Goal: Communication & Community: Answer question/provide support

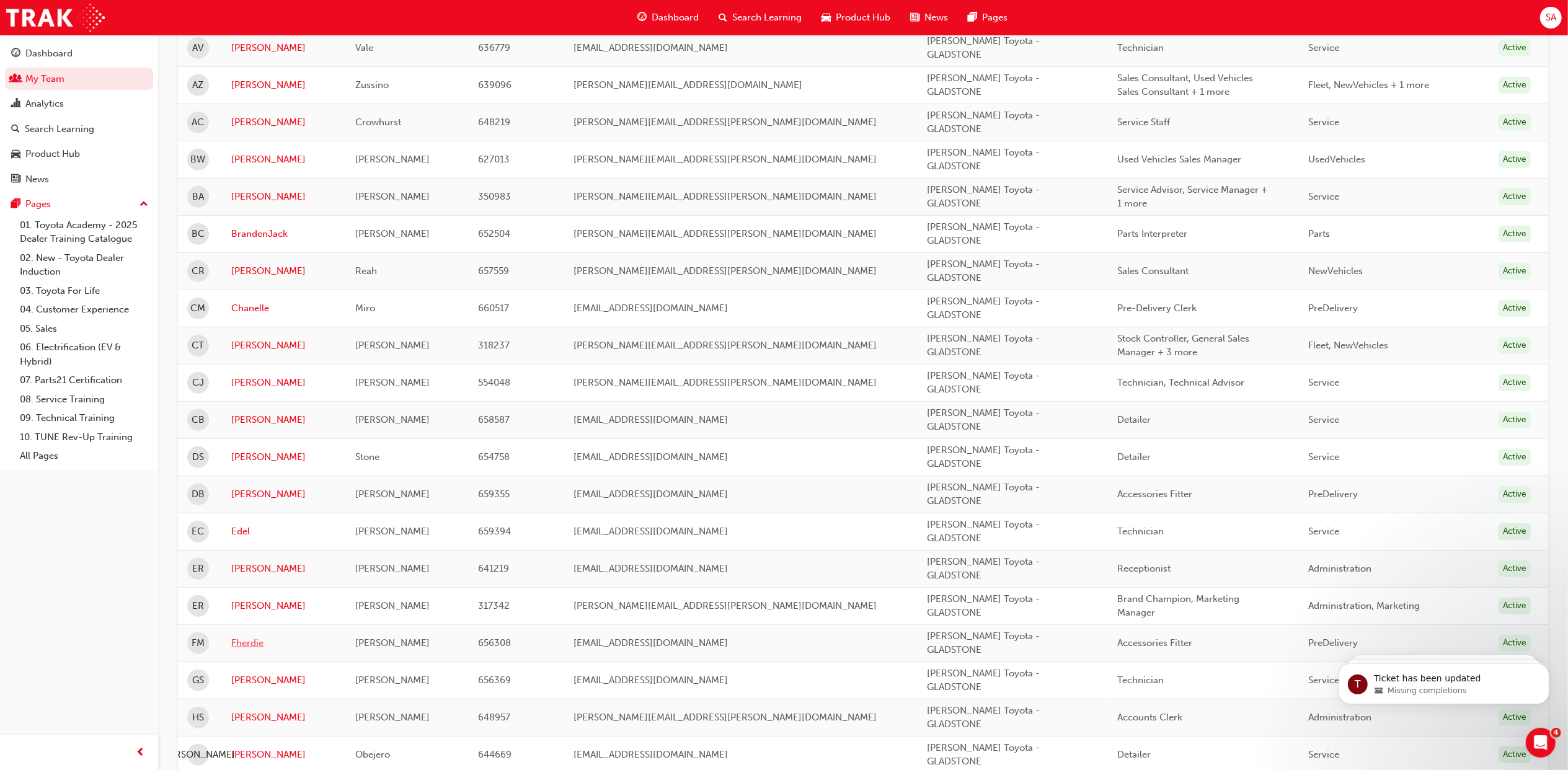
scroll to position [579, 0]
click at [273, 243] on link "BrandenJack" at bounding box center [284, 236] width 106 height 14
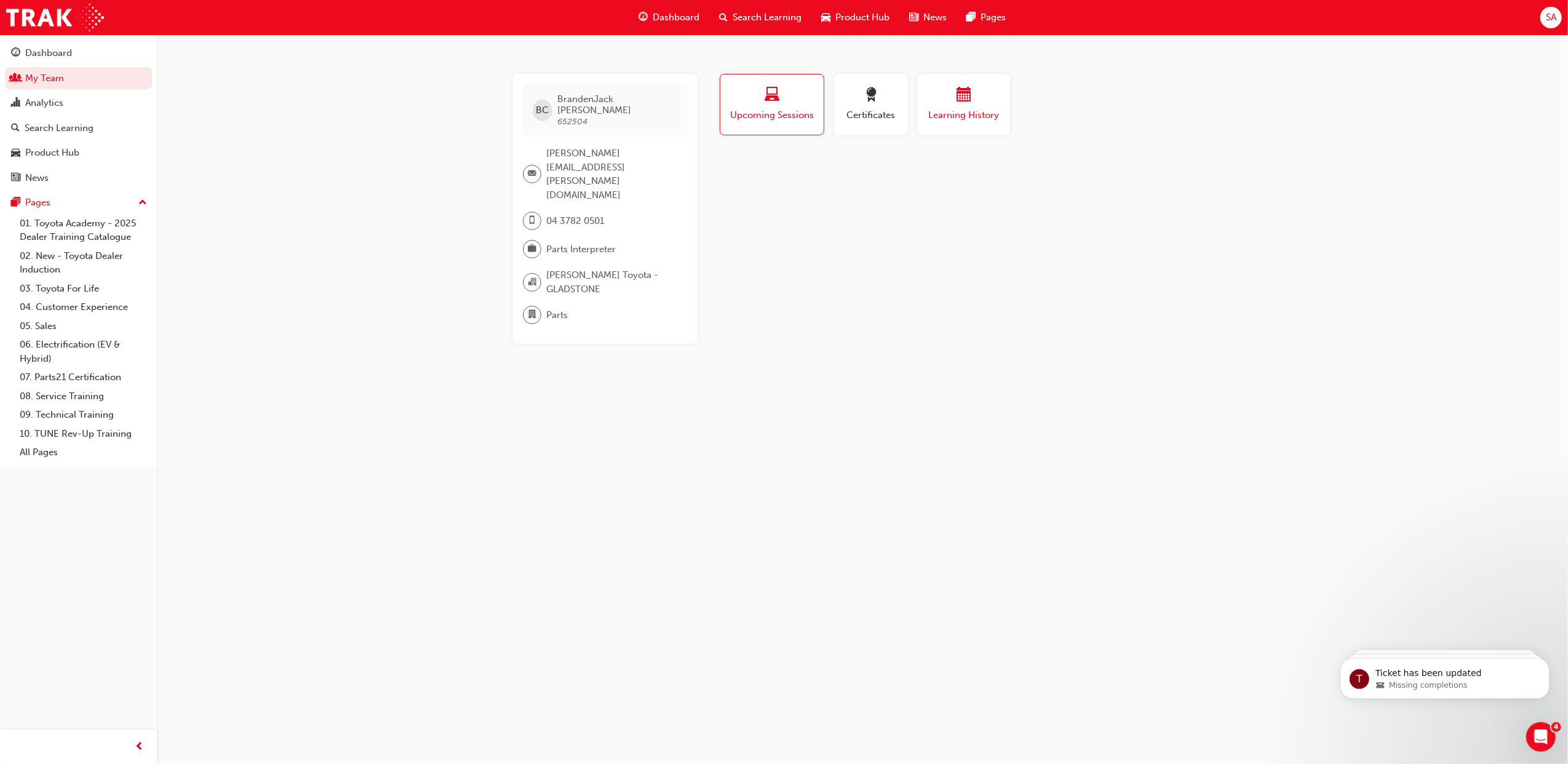
click at [963, 119] on span "Learning History" at bounding box center [963, 115] width 73 height 14
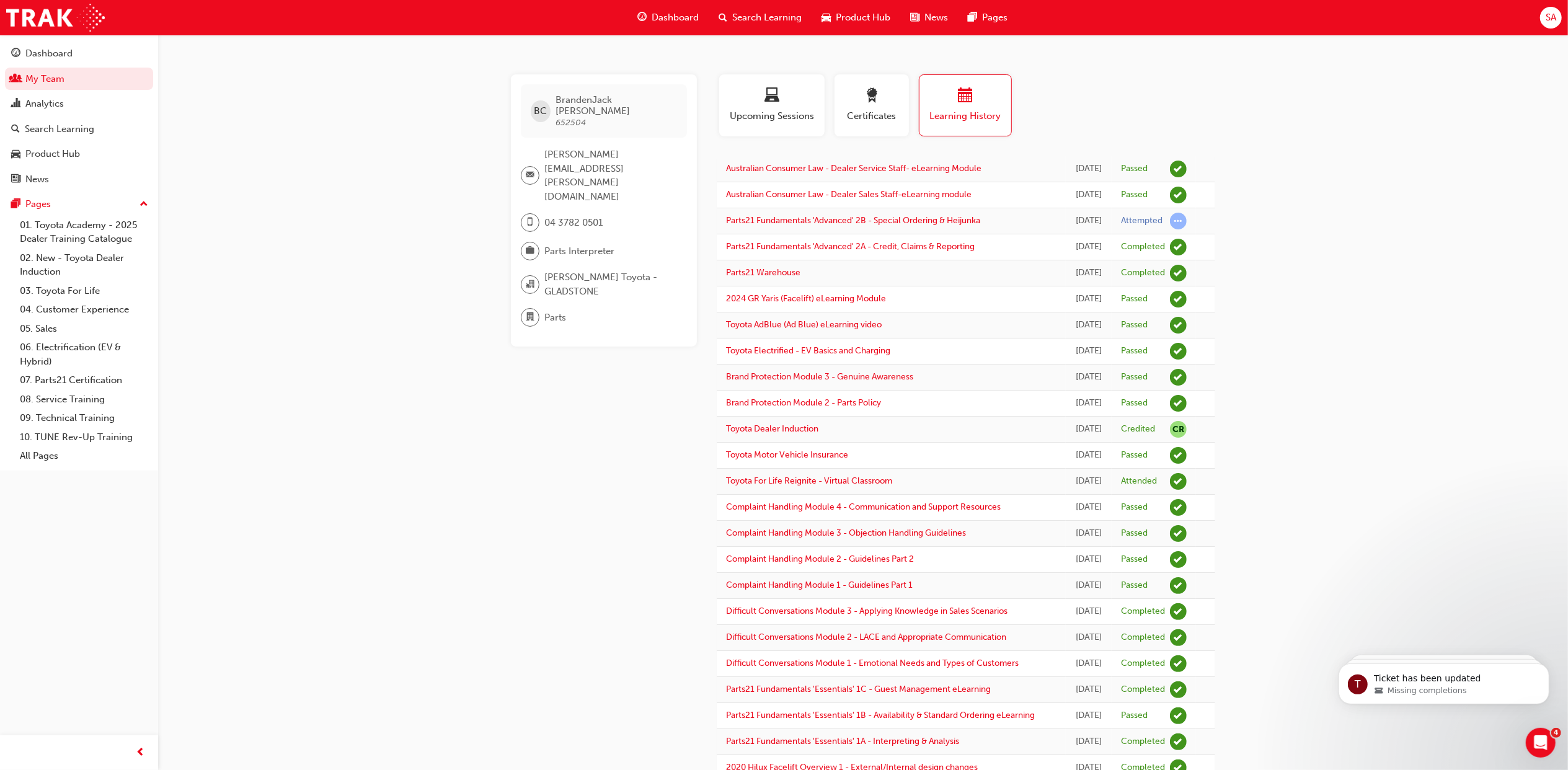
click at [466, 489] on div "BC BrandenJack Corcoran 652504 branden-jack.corcoran@billrobertsontoyota.com.au…" at bounding box center [784, 601] width 1568 height 1202
click at [67, 375] on link "07. Parts21 Certification" at bounding box center [84, 380] width 138 height 19
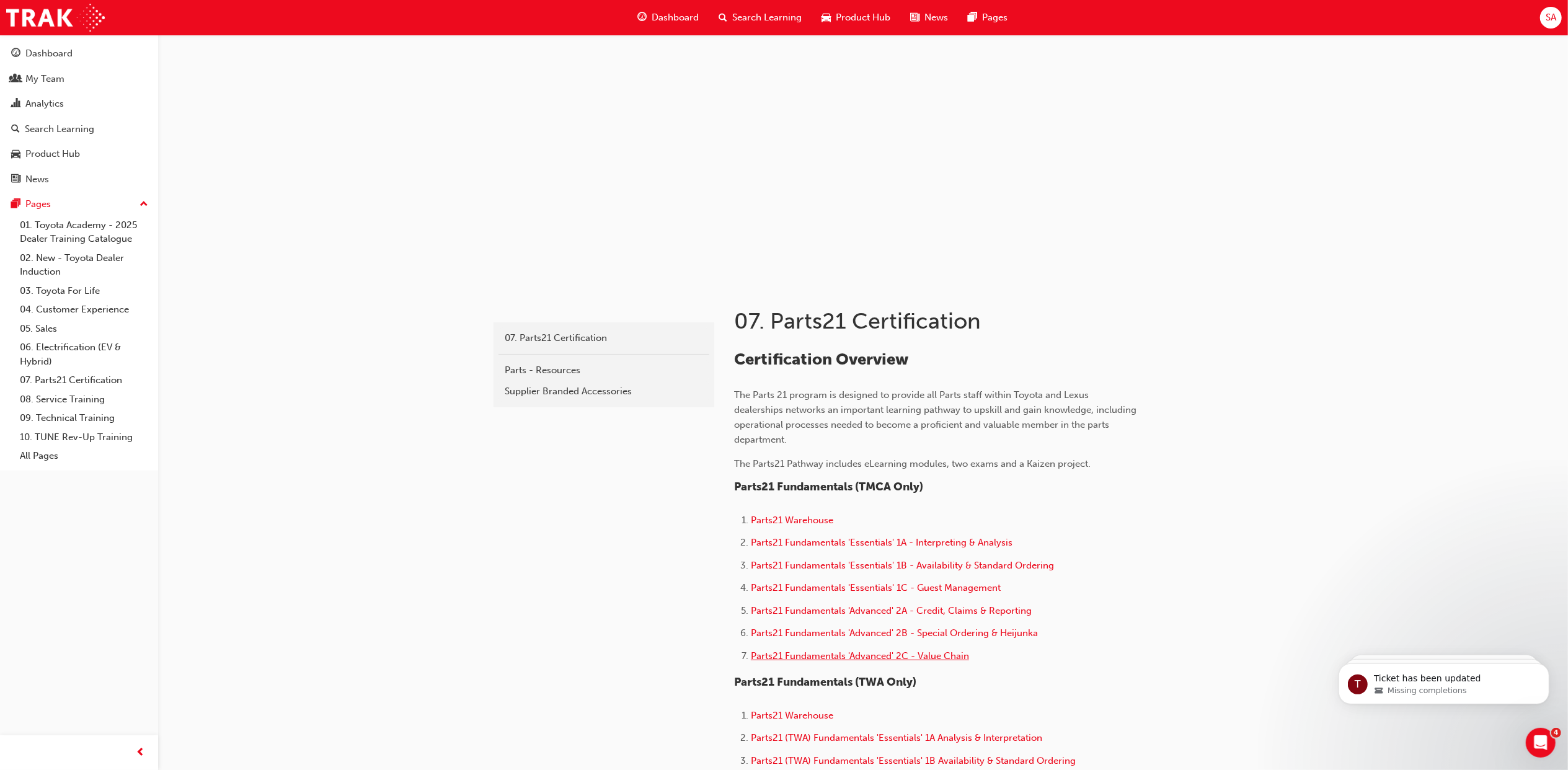
scroll to position [165, 0]
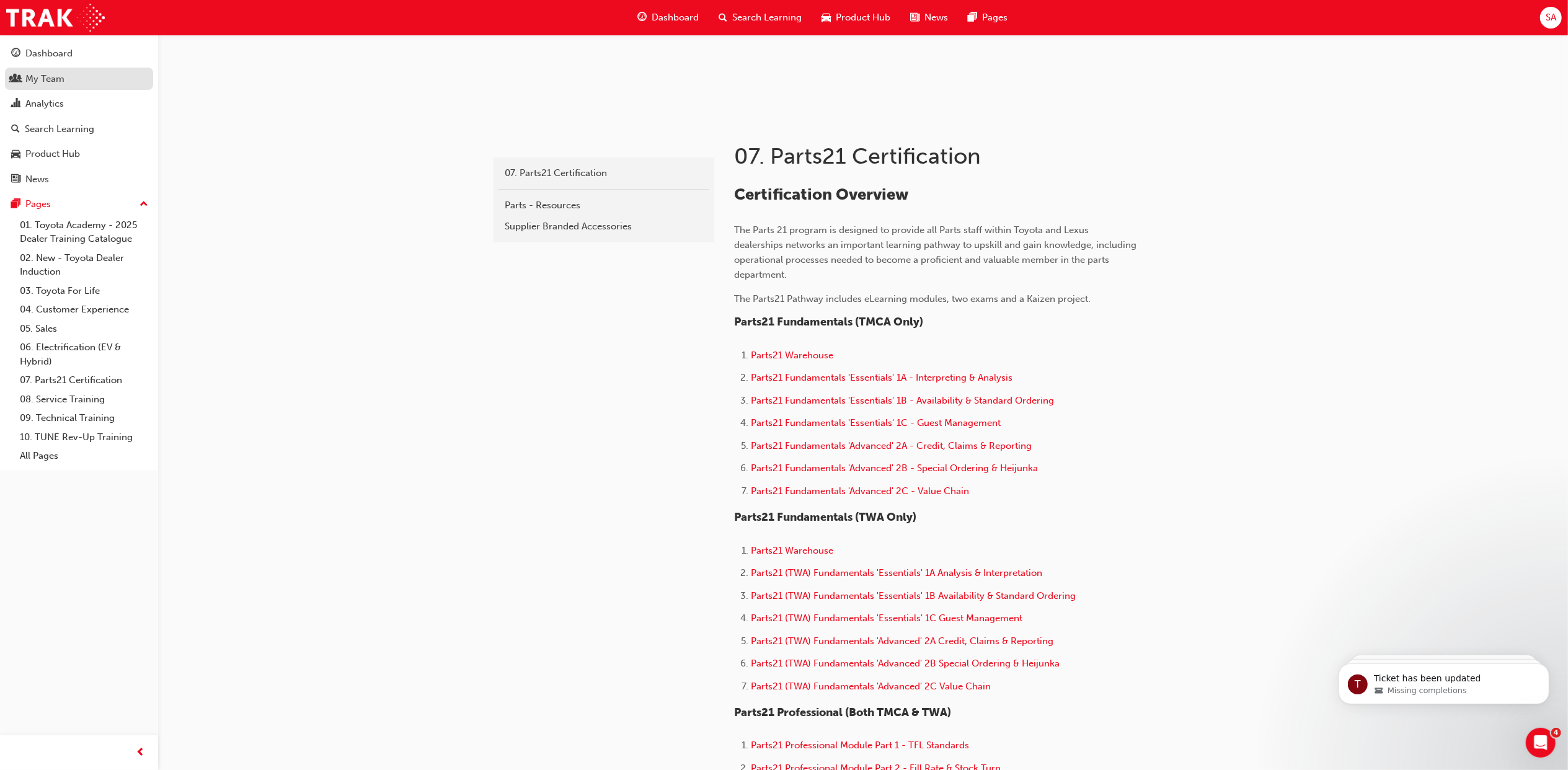
click at [55, 81] on div "My Team" at bounding box center [45, 78] width 39 height 14
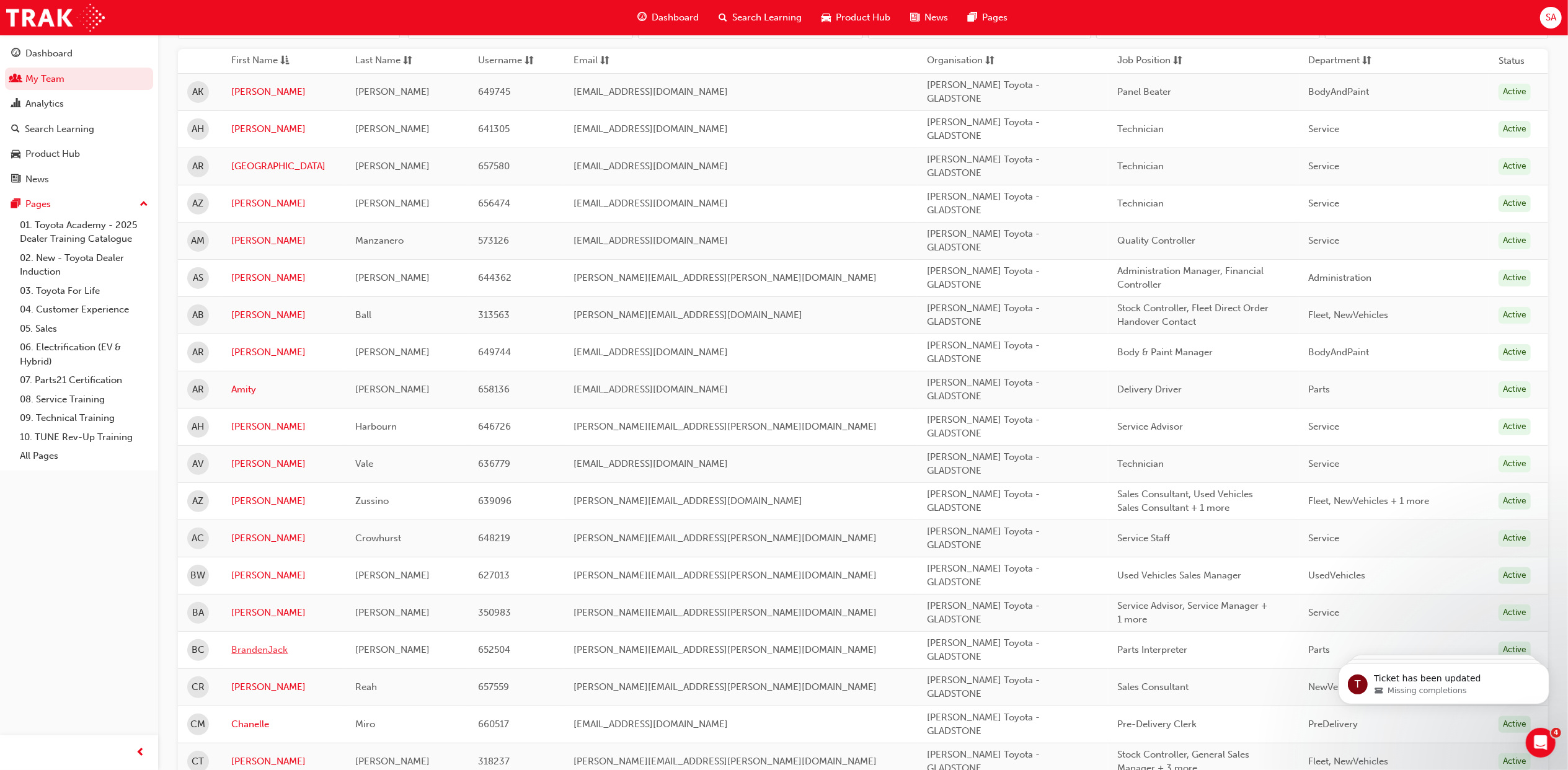
click at [248, 646] on link "BrandenJack" at bounding box center [284, 649] width 106 height 14
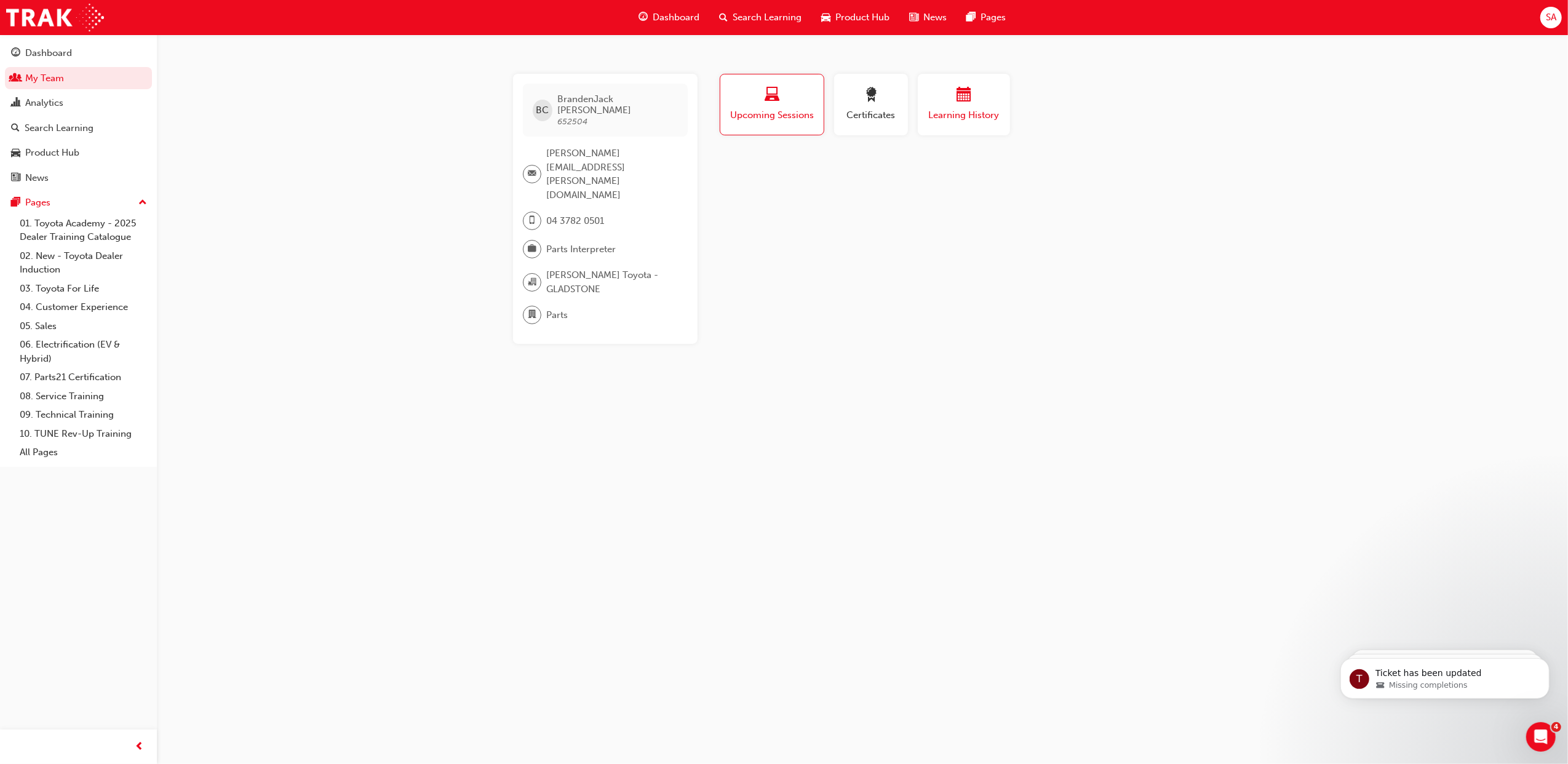
click at [962, 124] on button "Learning History" at bounding box center [963, 104] width 92 height 62
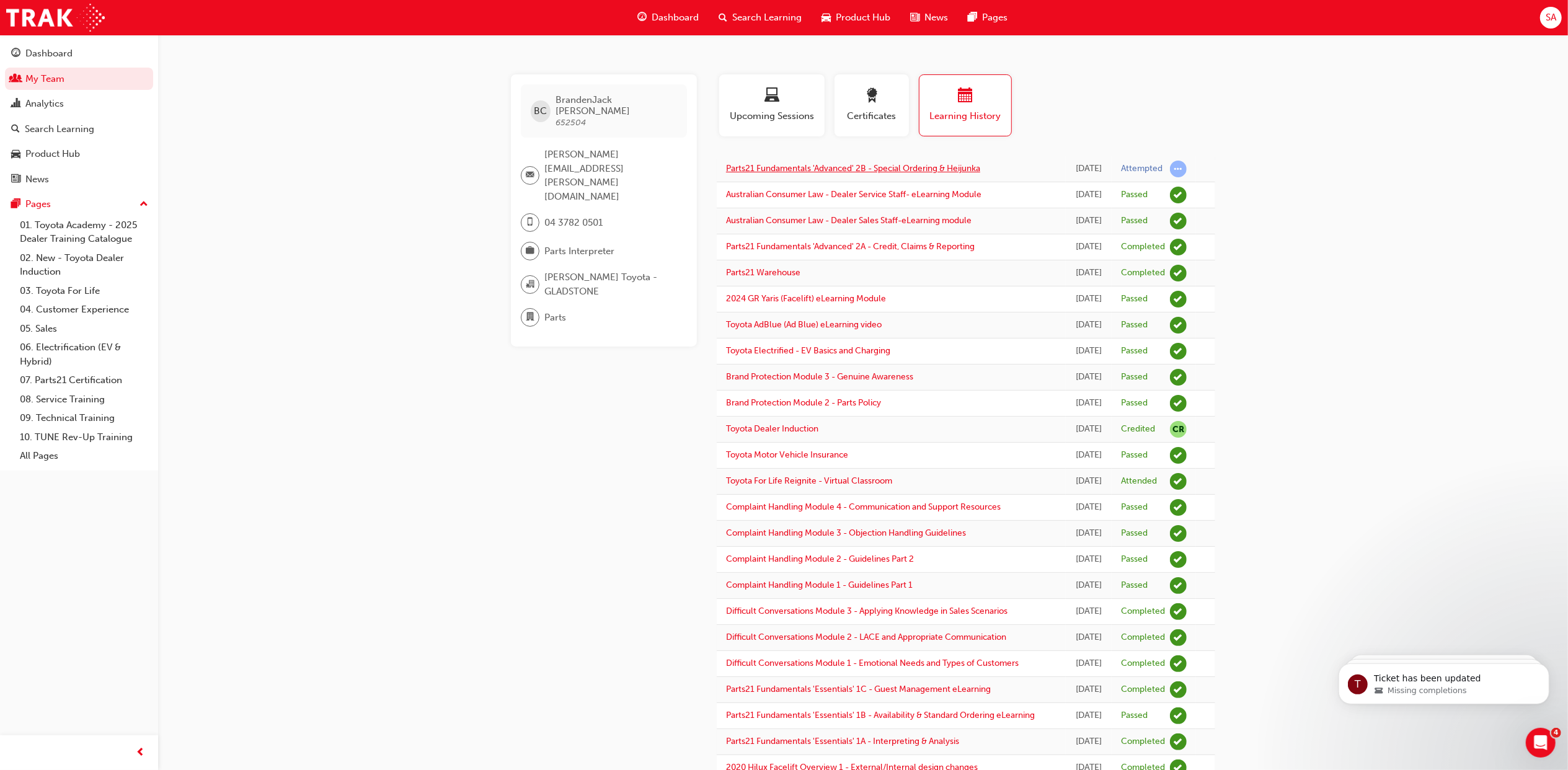
click at [895, 170] on link "Parts21 Fundamentals 'Advanced' 2B - Special Ordering & Heijunka" at bounding box center [853, 168] width 254 height 11
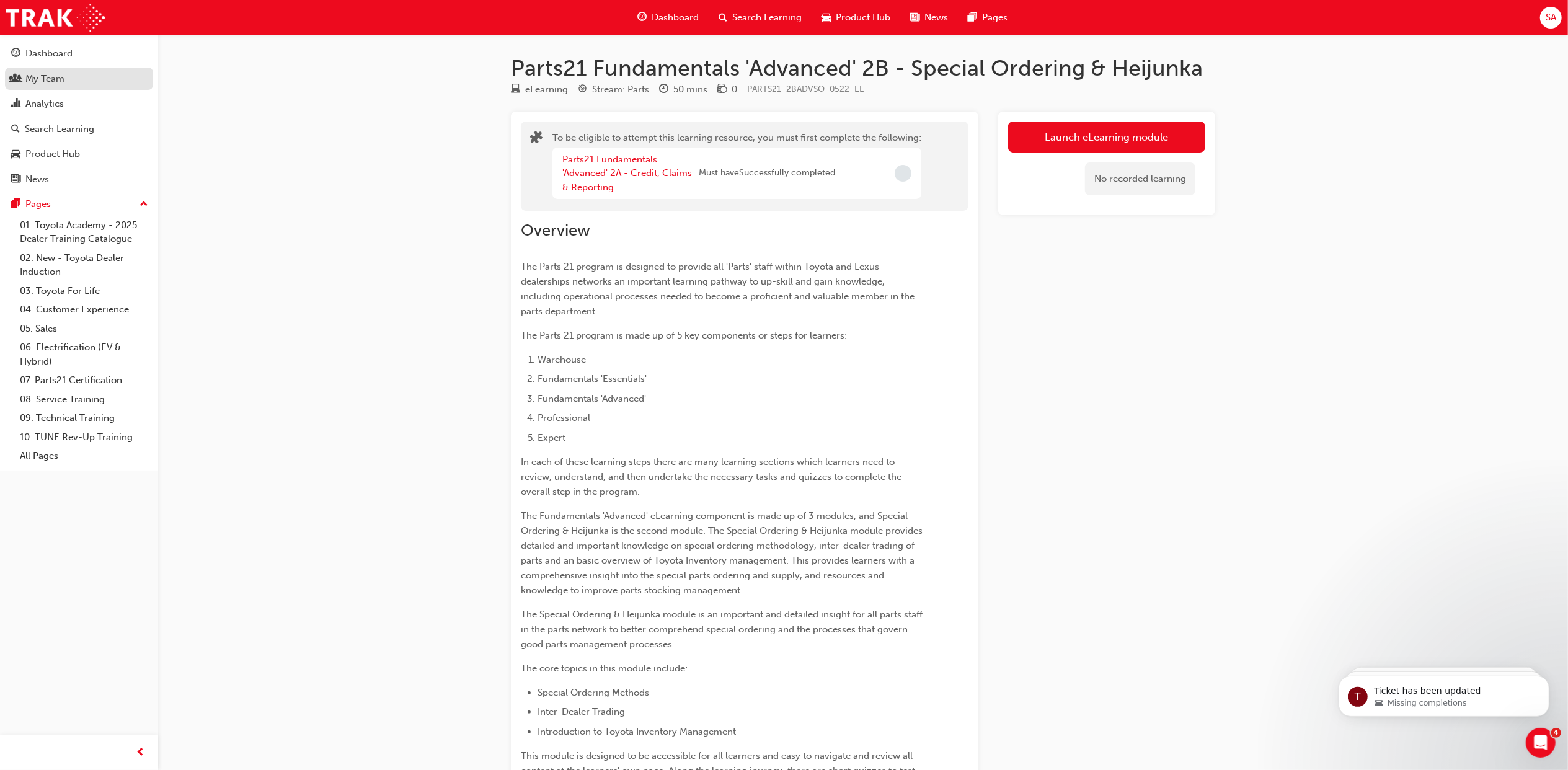
click at [40, 73] on div "My Team" at bounding box center [45, 78] width 39 height 14
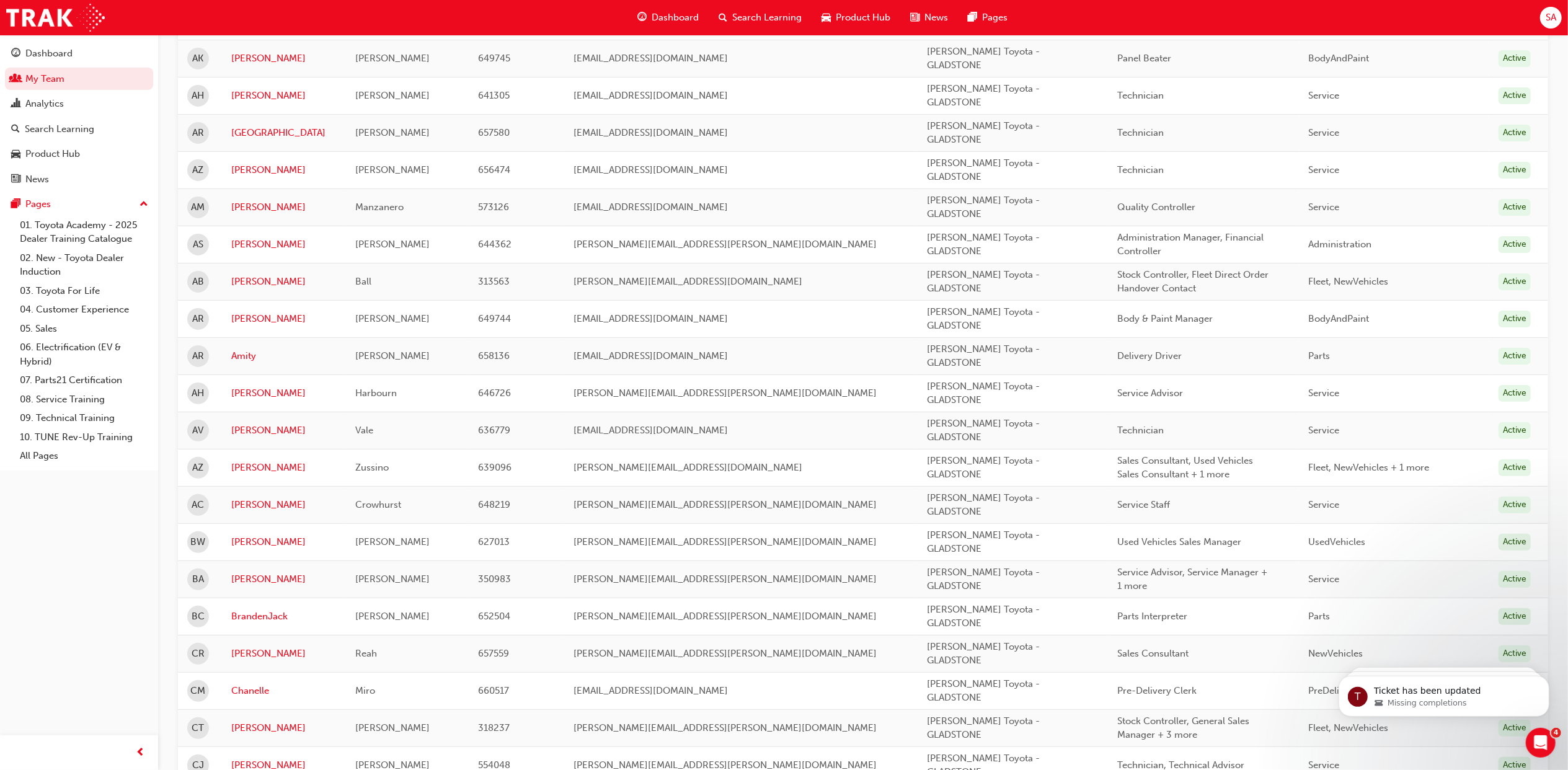
scroll to position [248, 0]
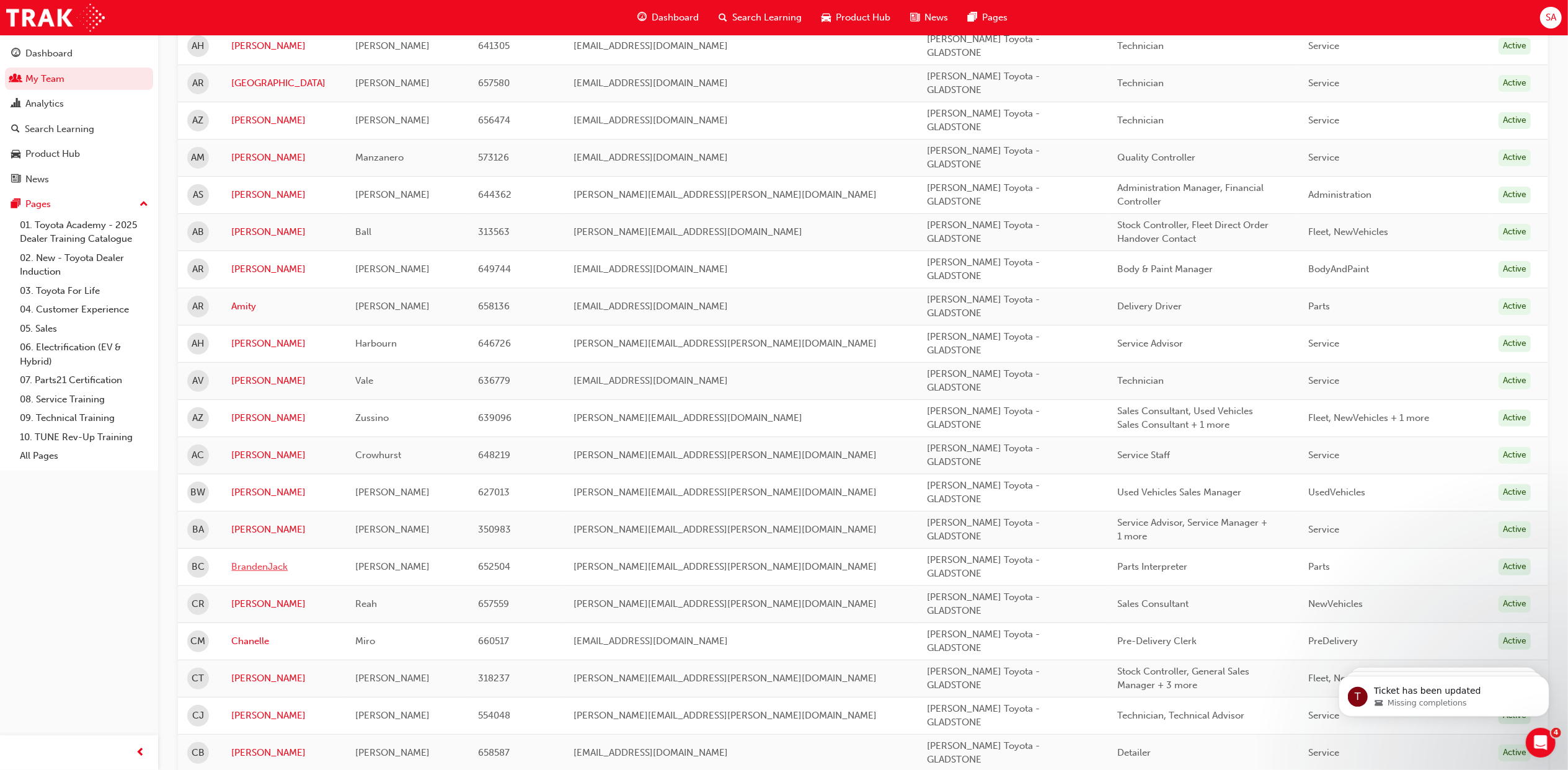
click at [235, 574] on link "BrandenJack" at bounding box center [284, 566] width 106 height 14
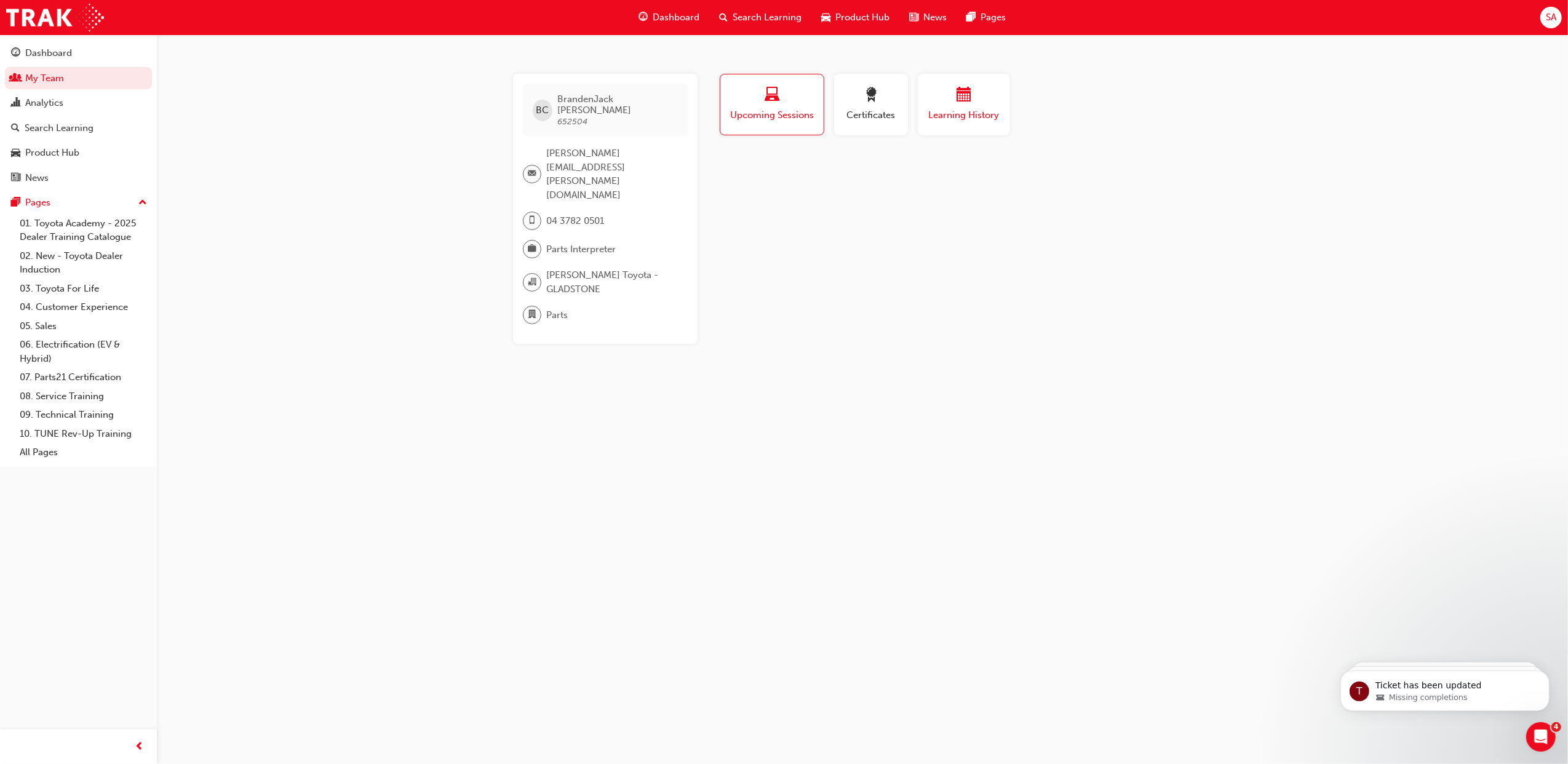
click at [984, 120] on span "Learning History" at bounding box center [963, 115] width 73 height 14
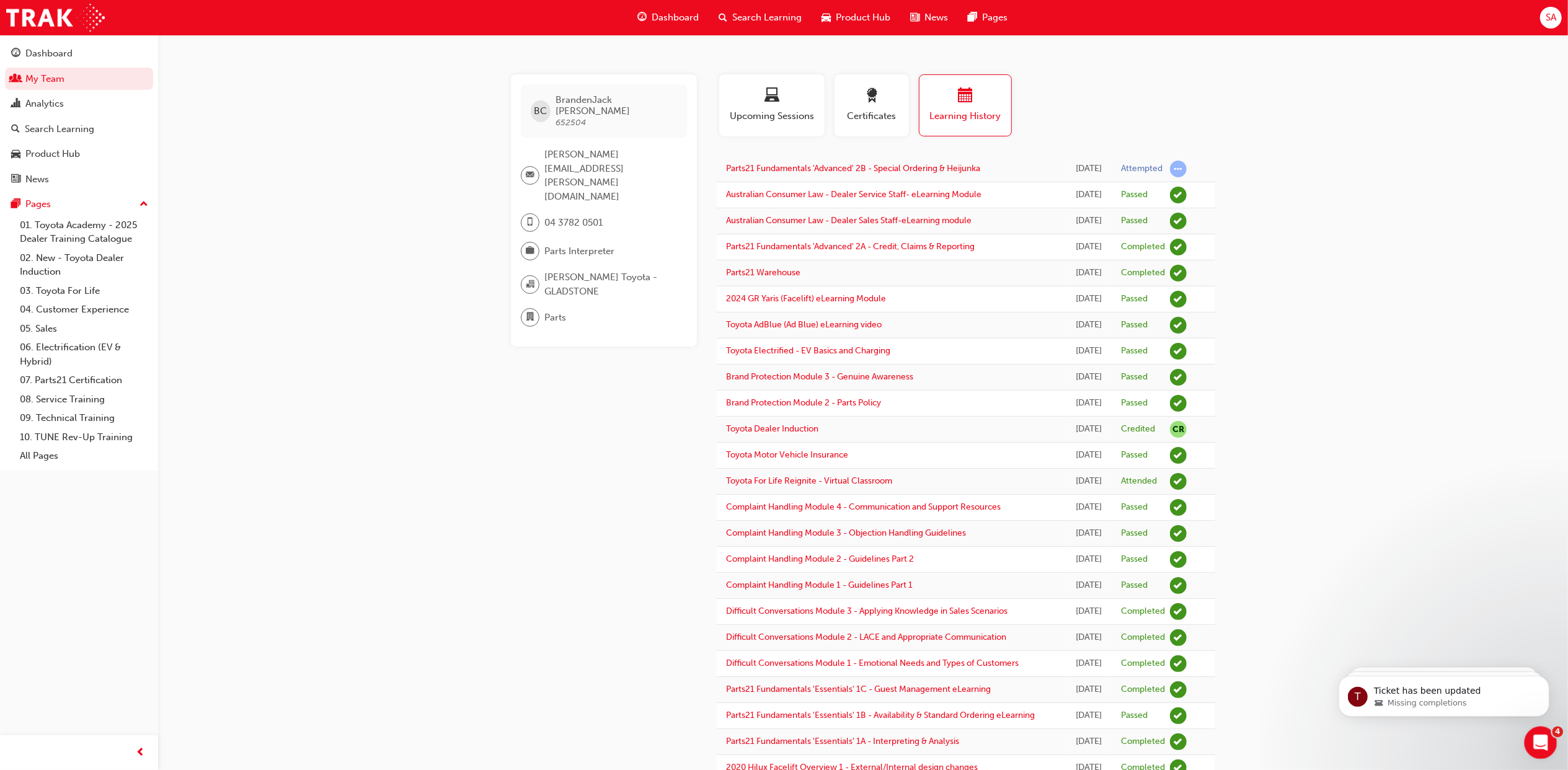
click at [1535, 747] on icon "Open Intercom Messenger" at bounding box center [1539, 741] width 21 height 21
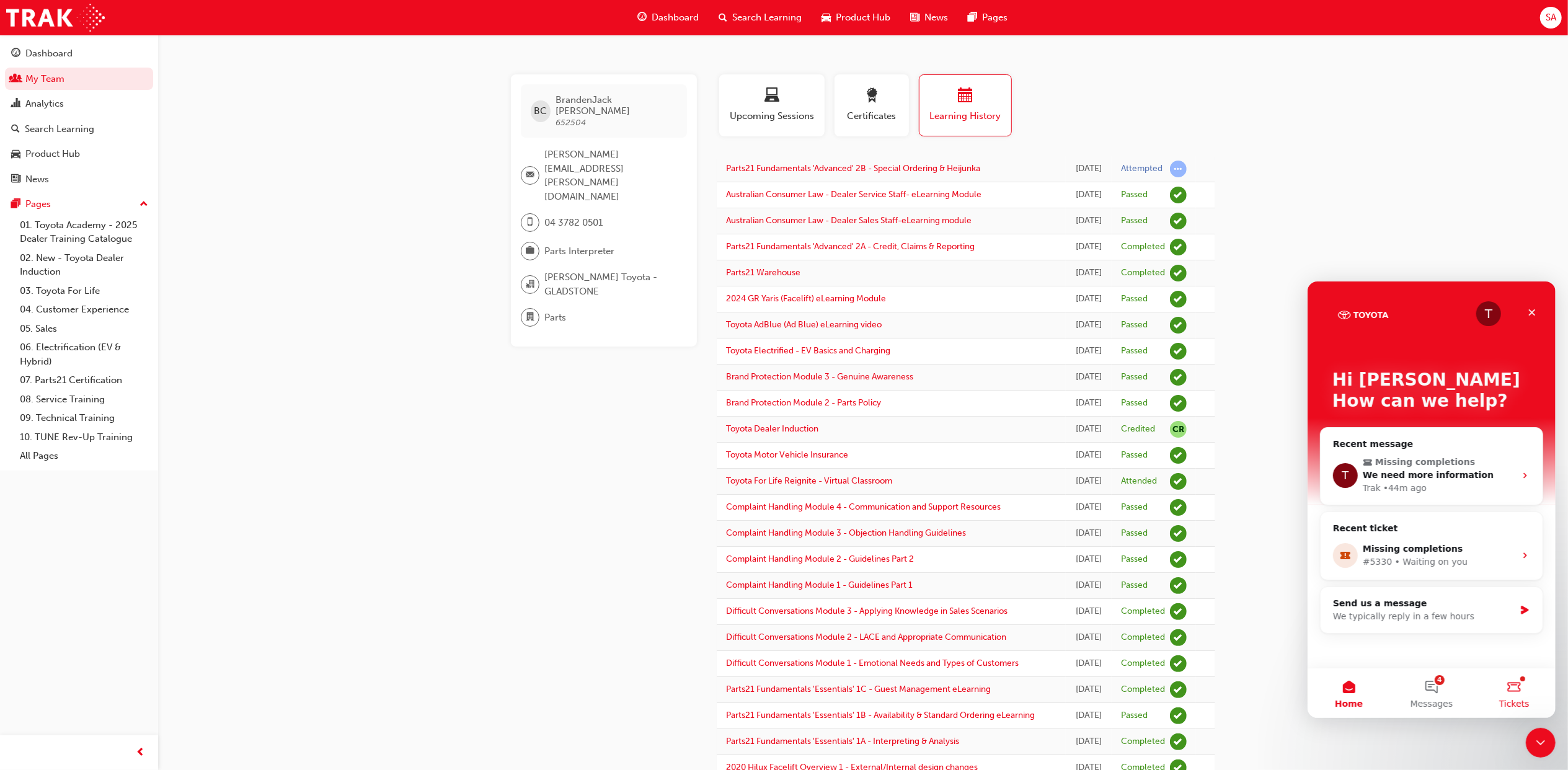
click at [1517, 683] on button "Tickets" at bounding box center [1513, 693] width 82 height 50
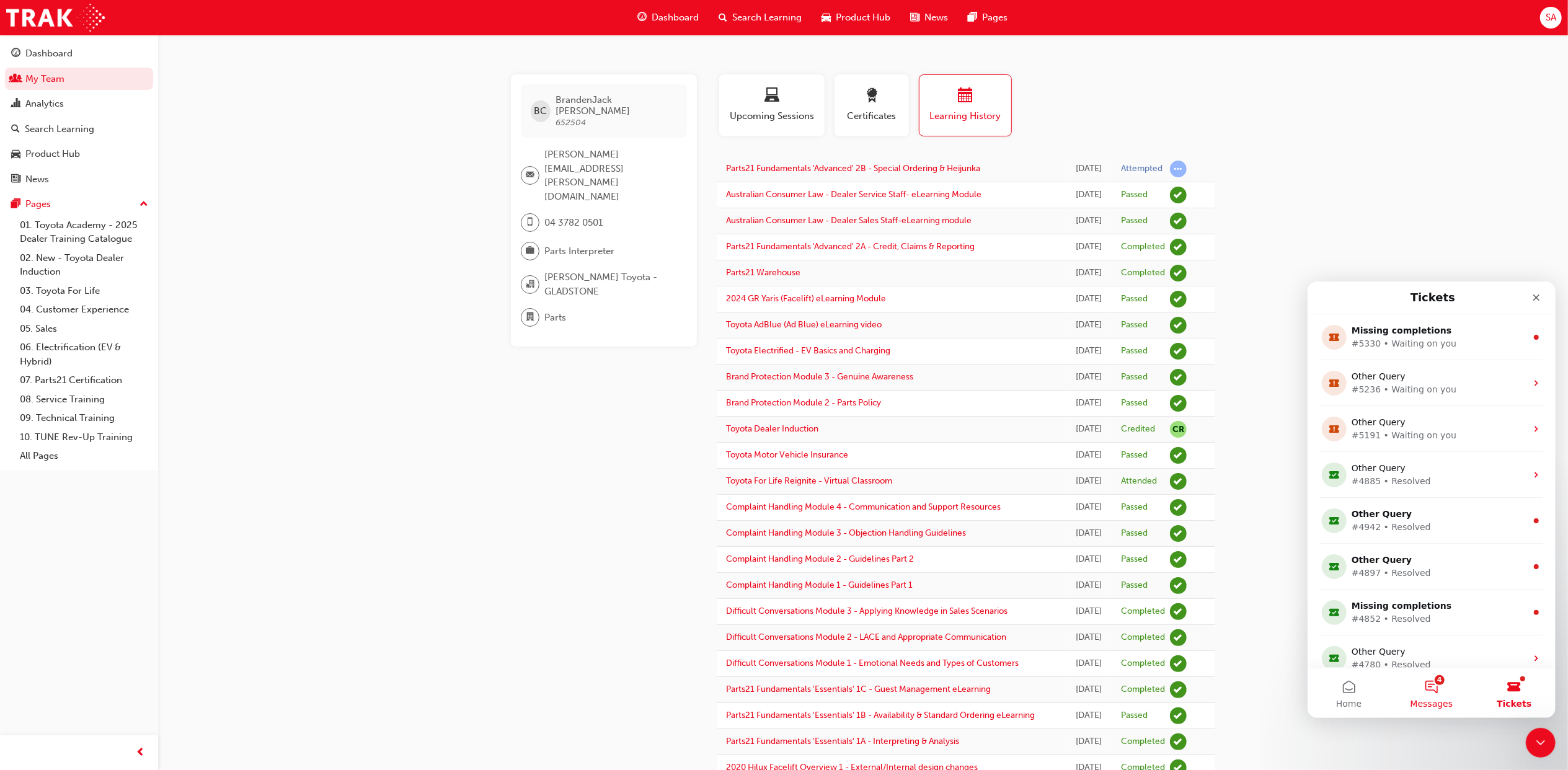
click at [1433, 684] on button "4 Messages" at bounding box center [1430, 693] width 82 height 50
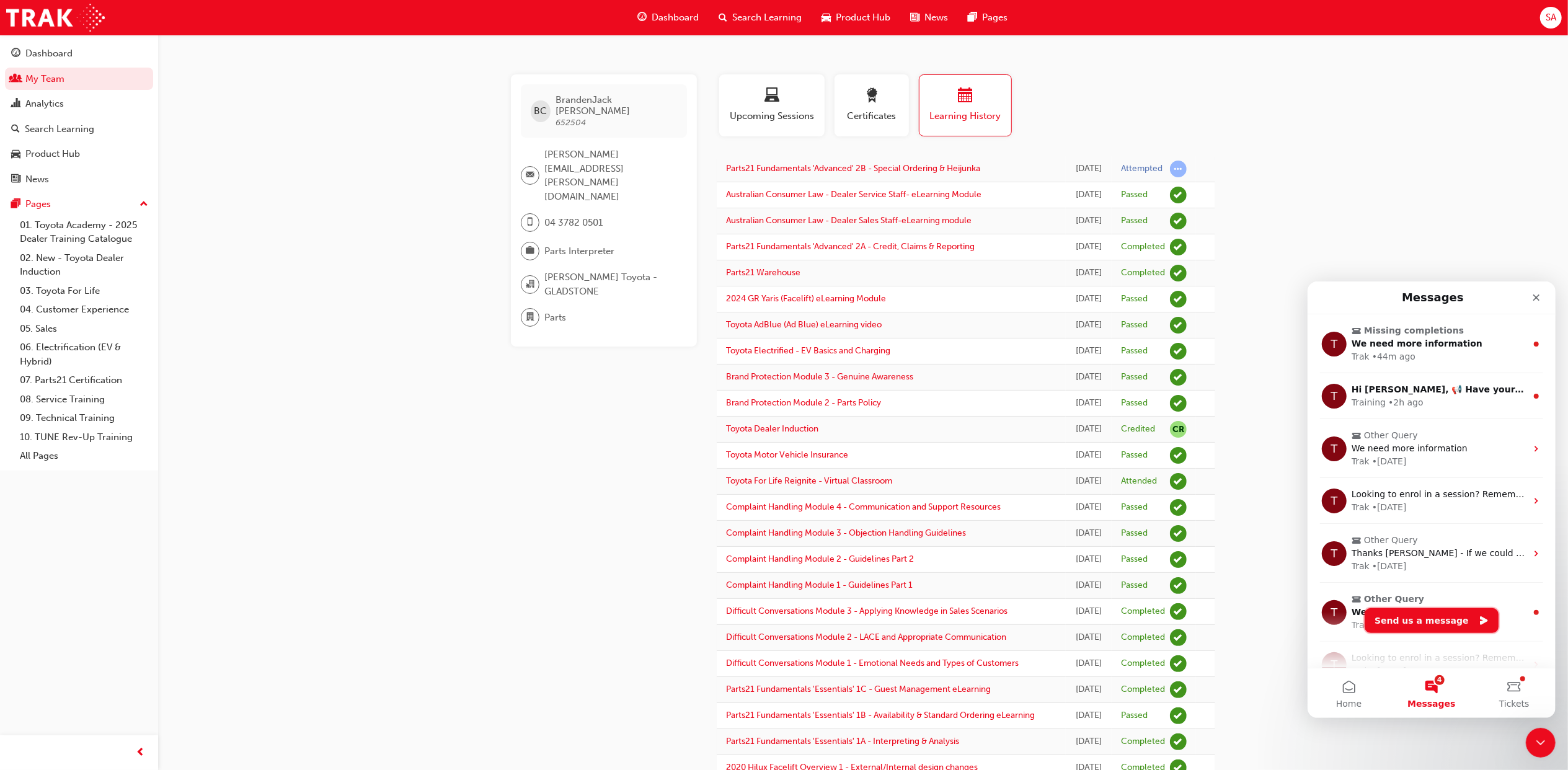
click at [1436, 624] on button "Send us a message" at bounding box center [1430, 620] width 134 height 25
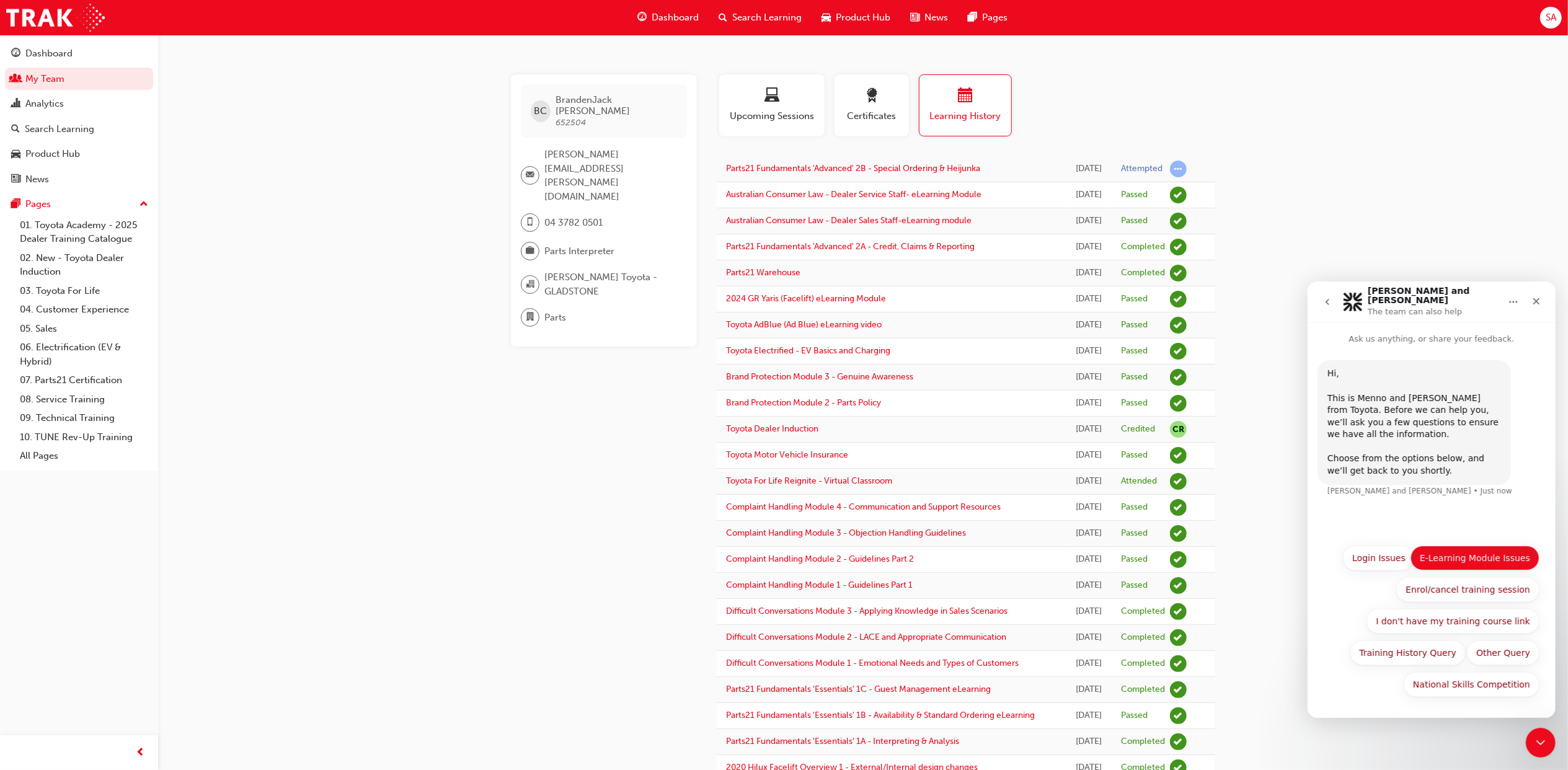
click at [1503, 564] on button "E-Learning Module Issues" at bounding box center [1474, 557] width 129 height 25
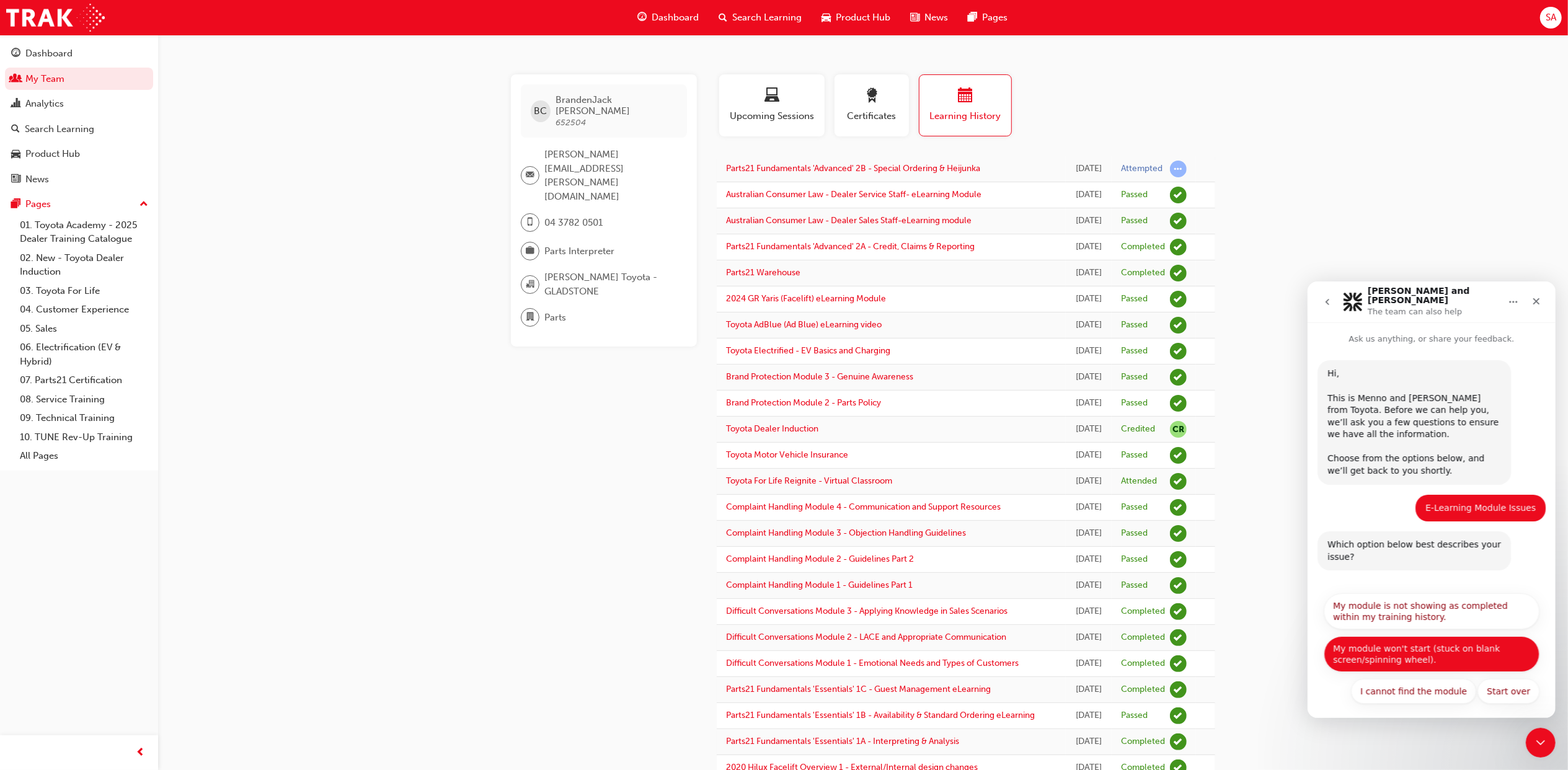
click at [1462, 639] on button "My module won't start (stuck on blank screen/spinning wheel)." at bounding box center [1430, 653] width 215 height 36
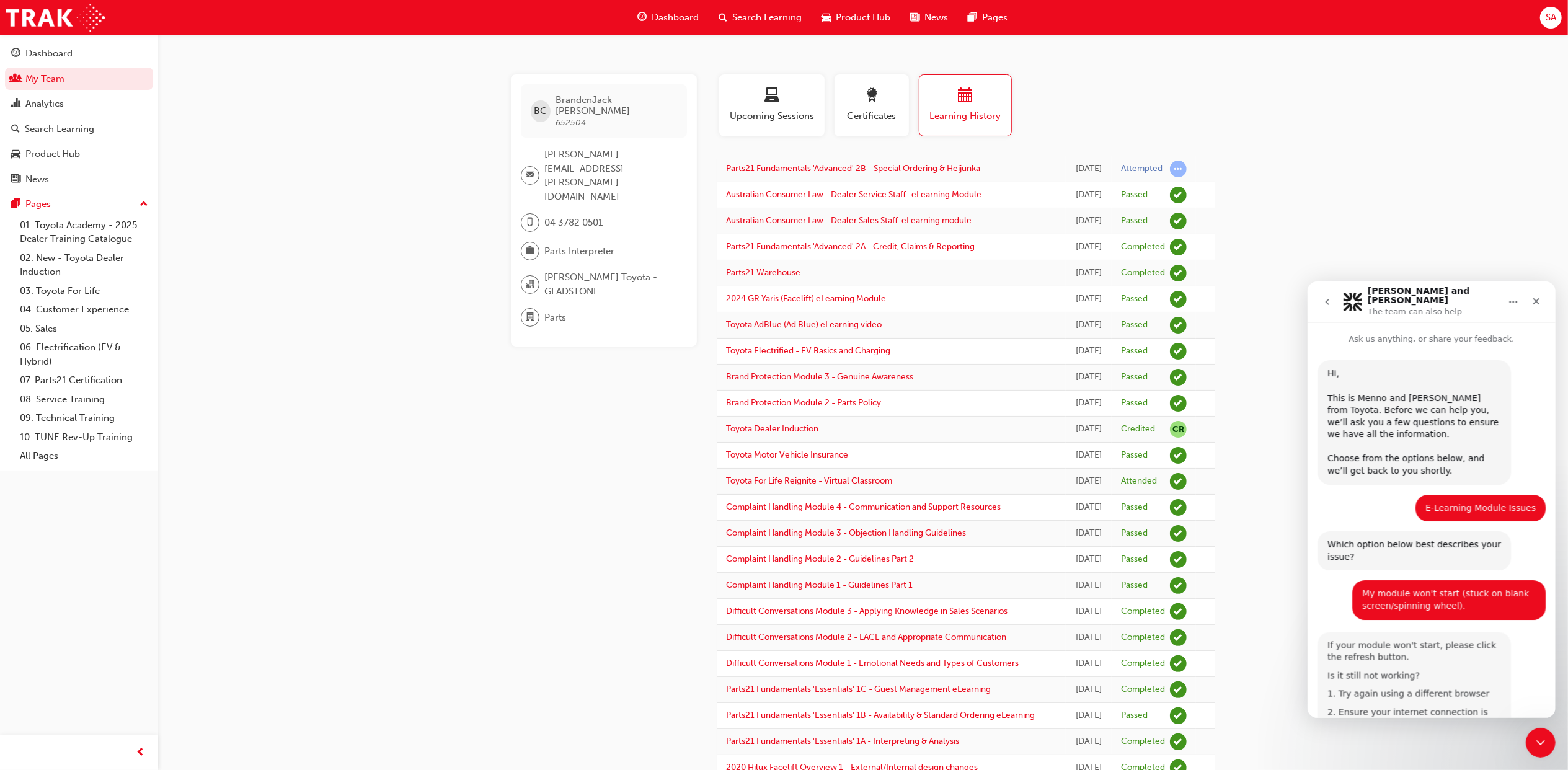
scroll to position [116, 0]
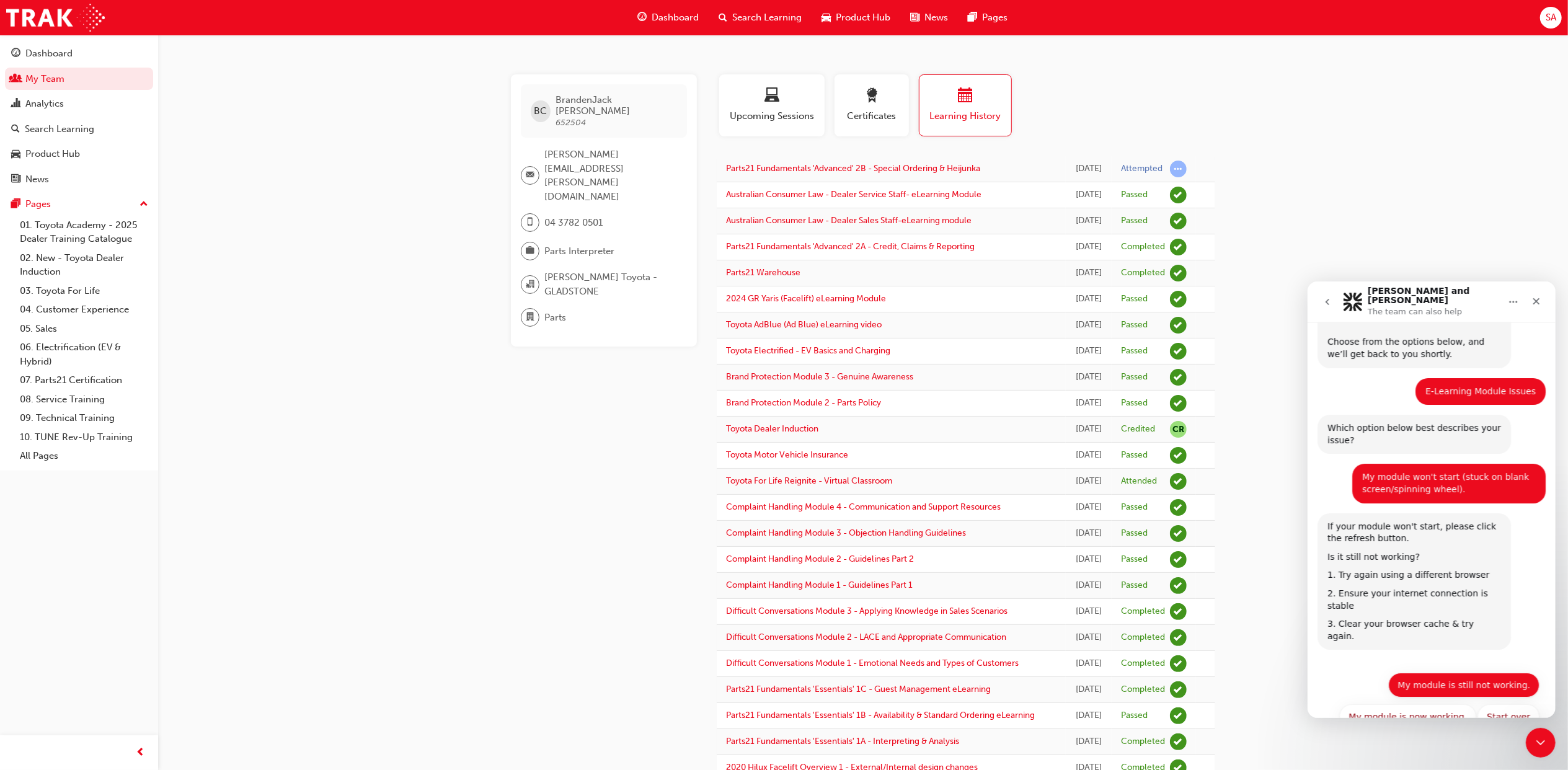
click at [1510, 672] on button "My module is still not working." at bounding box center [1463, 684] width 151 height 25
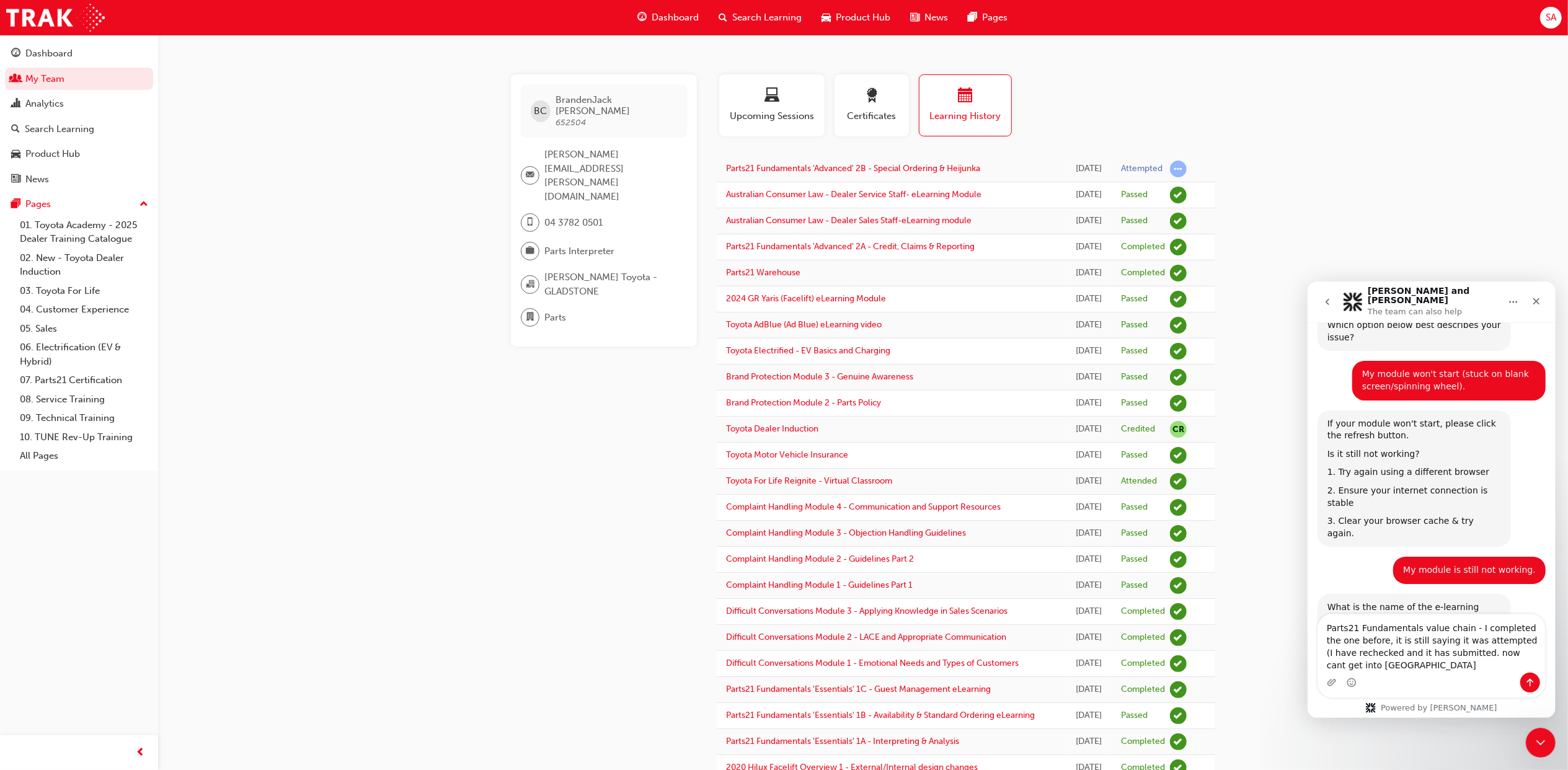
scroll to position [232, 0]
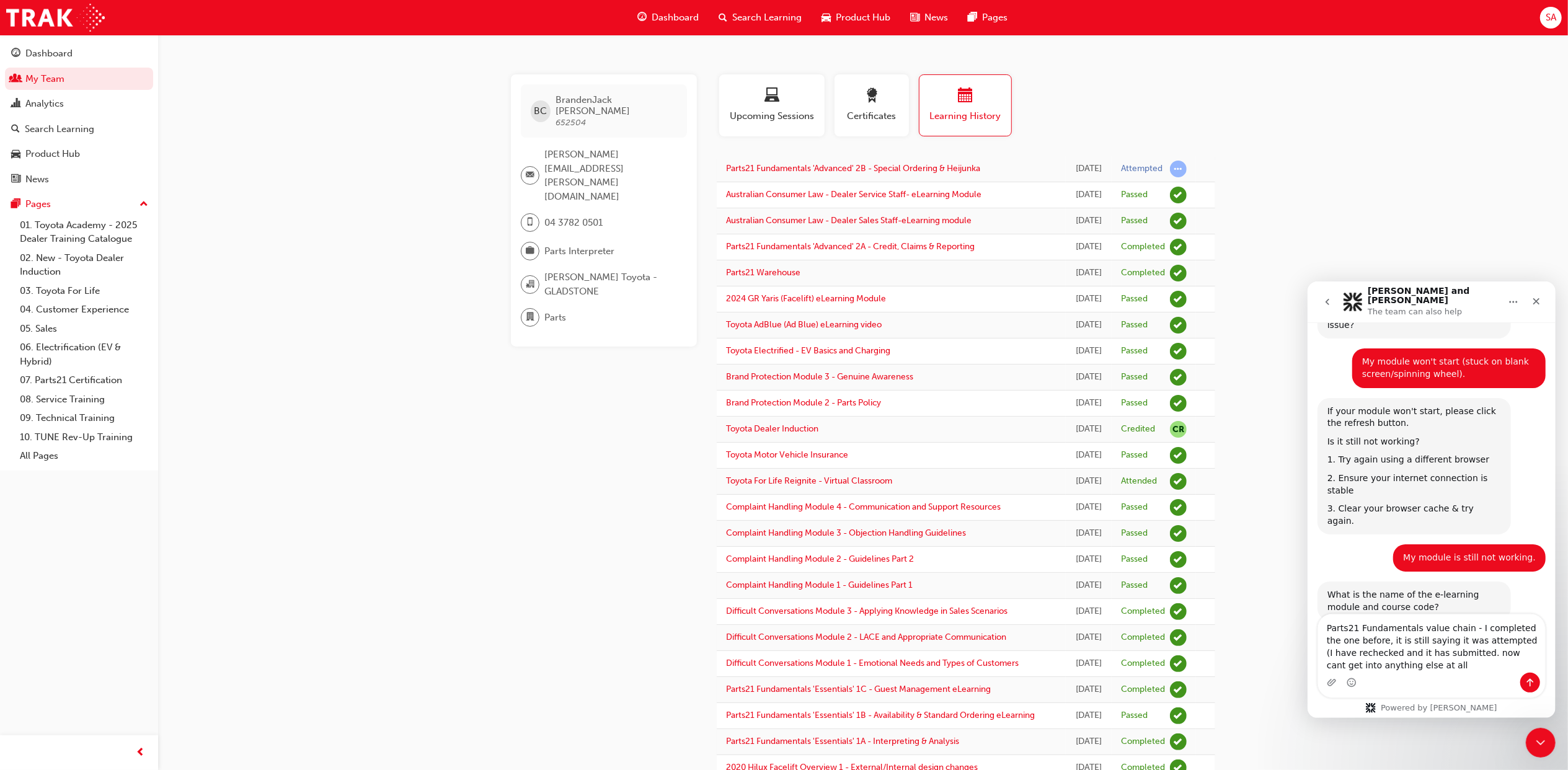
click at [1463, 627] on textarea "Parts21 Fundamentals value chain - I completed the one before, it is still sayi…" at bounding box center [1430, 643] width 227 height 58
click at [1509, 641] on textarea "Parts21 Fundamentals value chain - Jack has completed the one before, it is sti…" at bounding box center [1430, 643] width 227 height 58
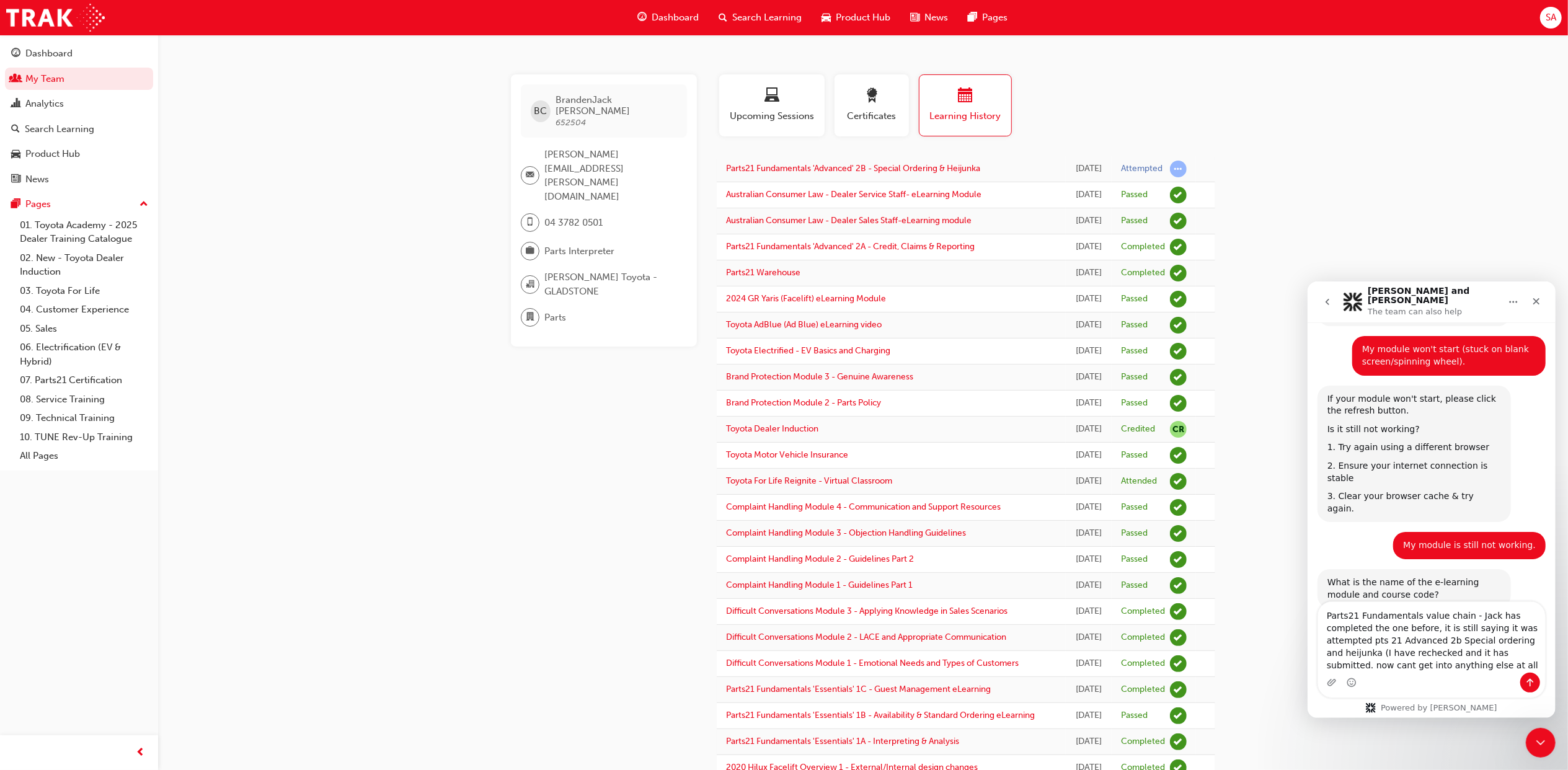
click at [1446, 653] on textarea "Parts21 Fundamentals value chain - Jack has completed the one before, it is sti…" at bounding box center [1430, 636] width 227 height 71
click at [1400, 667] on textarea "Parts21 Fundamentals value chain - Jack has completed the one before, it is sti…" at bounding box center [1430, 636] width 227 height 71
type textarea "Parts21 Fundamentals value chain - Jack has completed the one before, it is sti…"
click at [1531, 680] on icon "Send a message…" at bounding box center [1530, 683] width 7 height 8
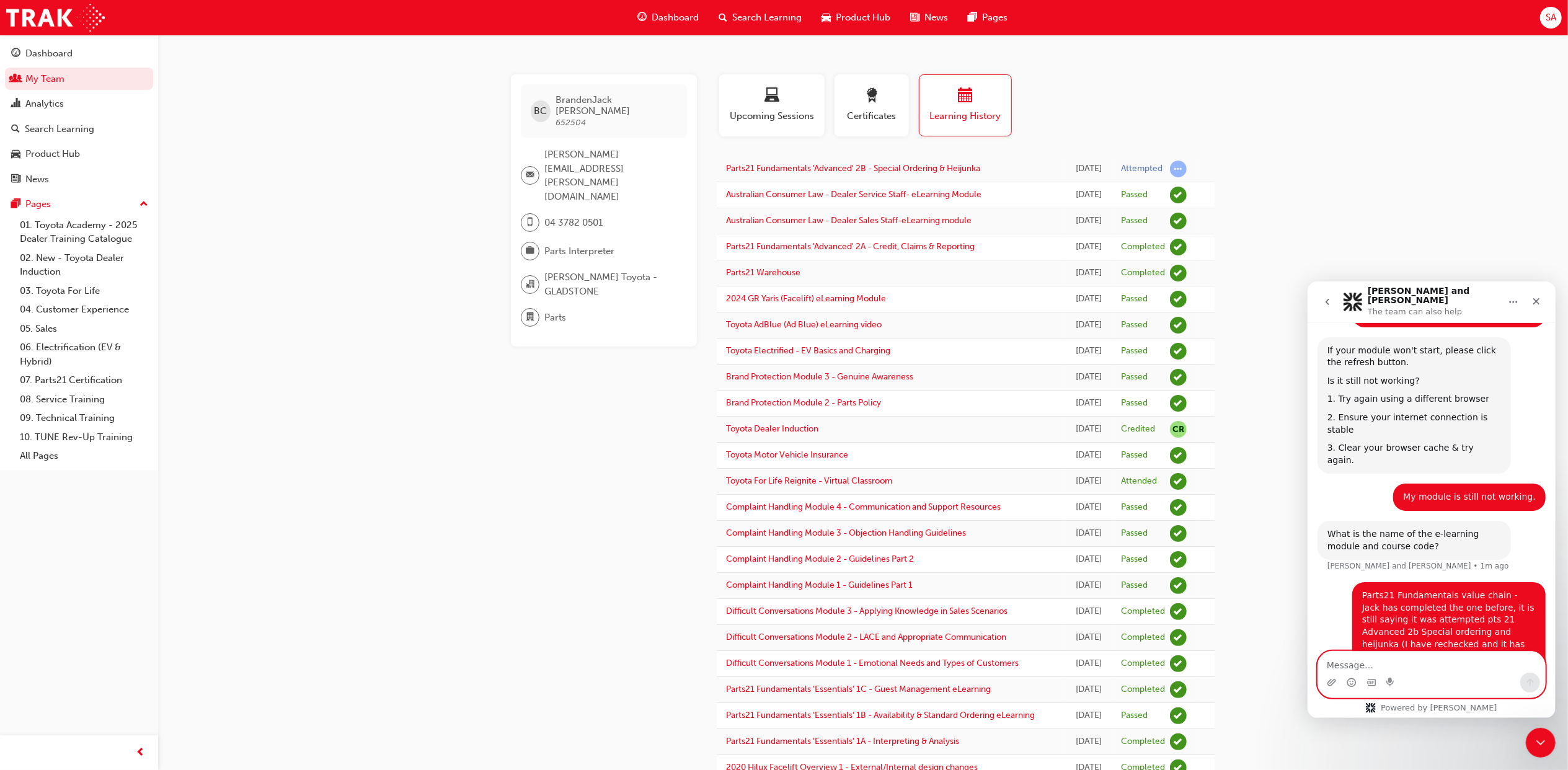
scroll to position [333, 0]
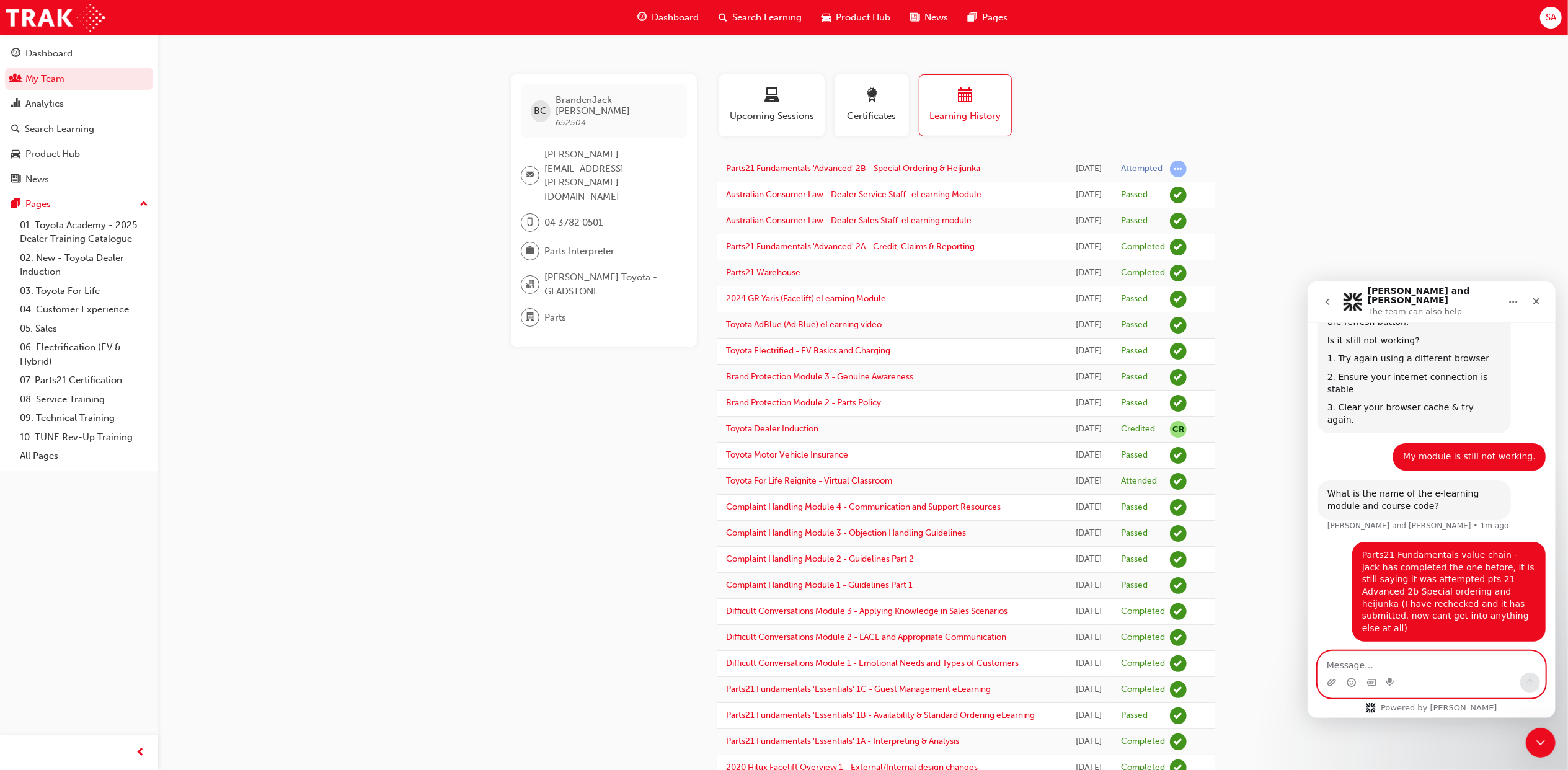
click at [1383, 666] on textarea "Message…" at bounding box center [1430, 661] width 227 height 21
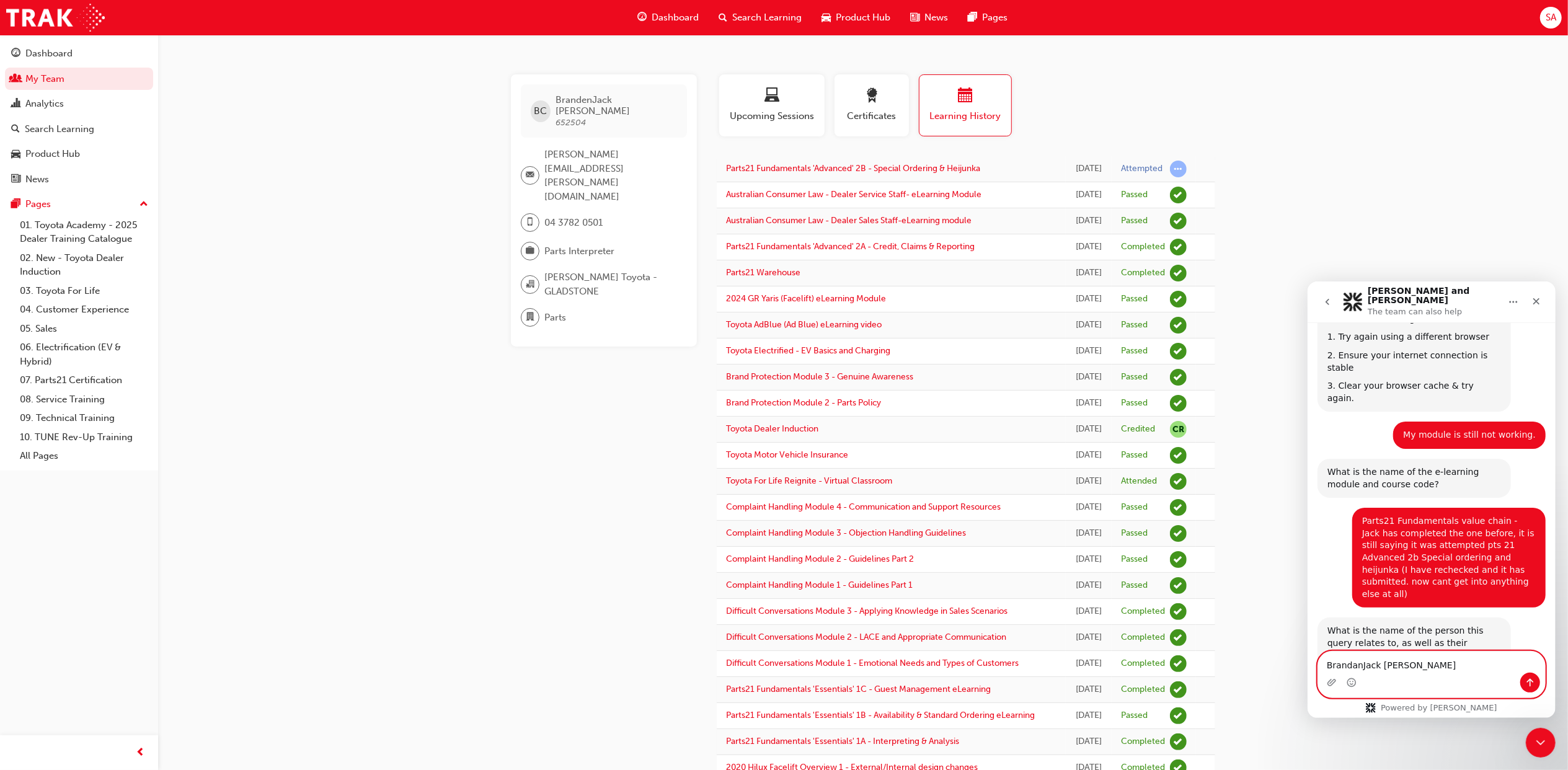
click at [1433, 659] on textarea "BrandanJack [PERSON_NAME]" at bounding box center [1430, 661] width 227 height 21
type textarea "BrandanJack [PERSON_NAME] 652504"
click at [1521, 681] on div "Intercom messenger" at bounding box center [1430, 682] width 227 height 20
click at [1523, 681] on button "Send a message…" at bounding box center [1530, 682] width 20 height 20
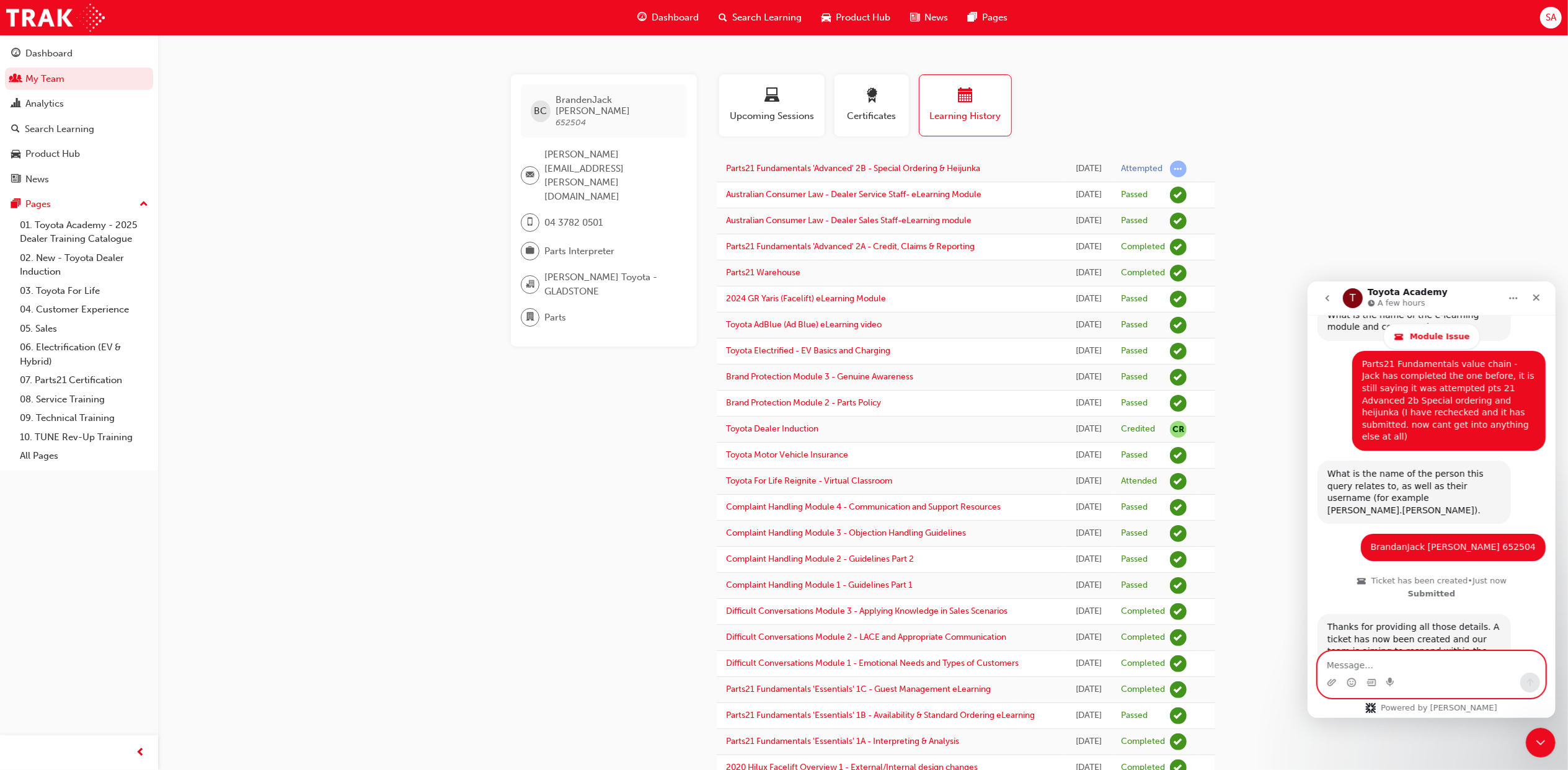
scroll to position [565, 0]
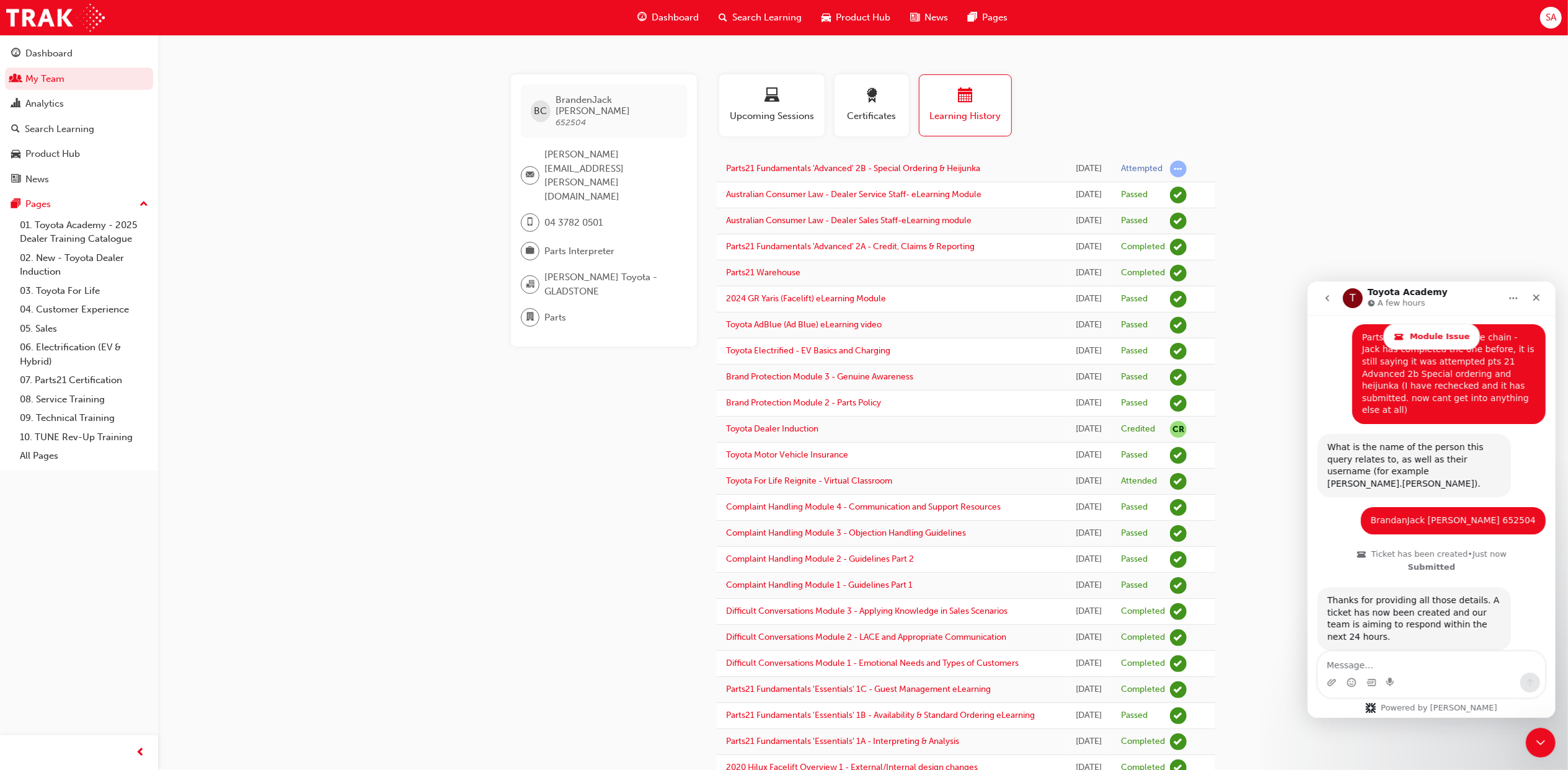
click at [1324, 294] on icon "go back" at bounding box center [1327, 298] width 10 height 10
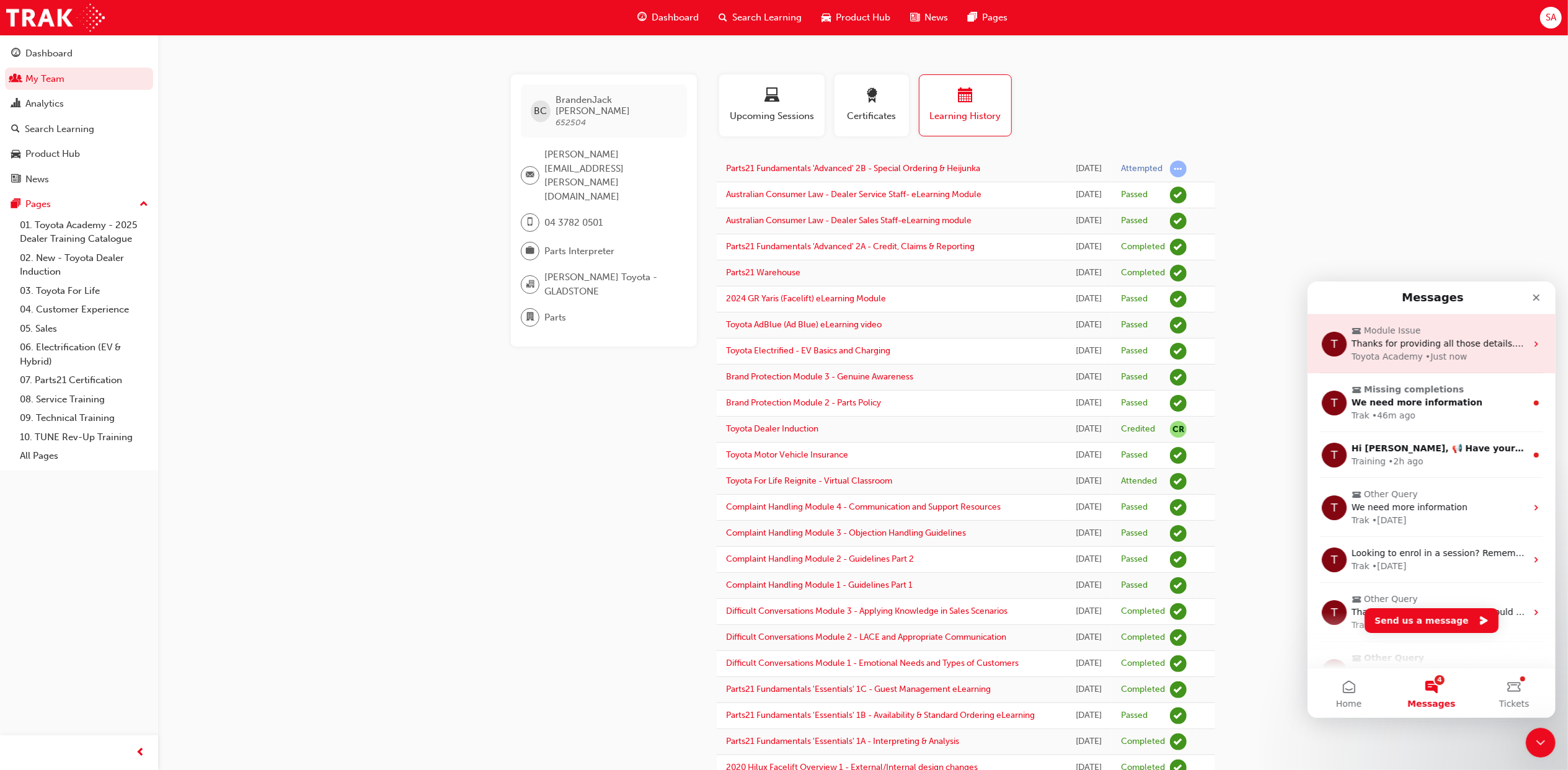
scroll to position [0, 0]
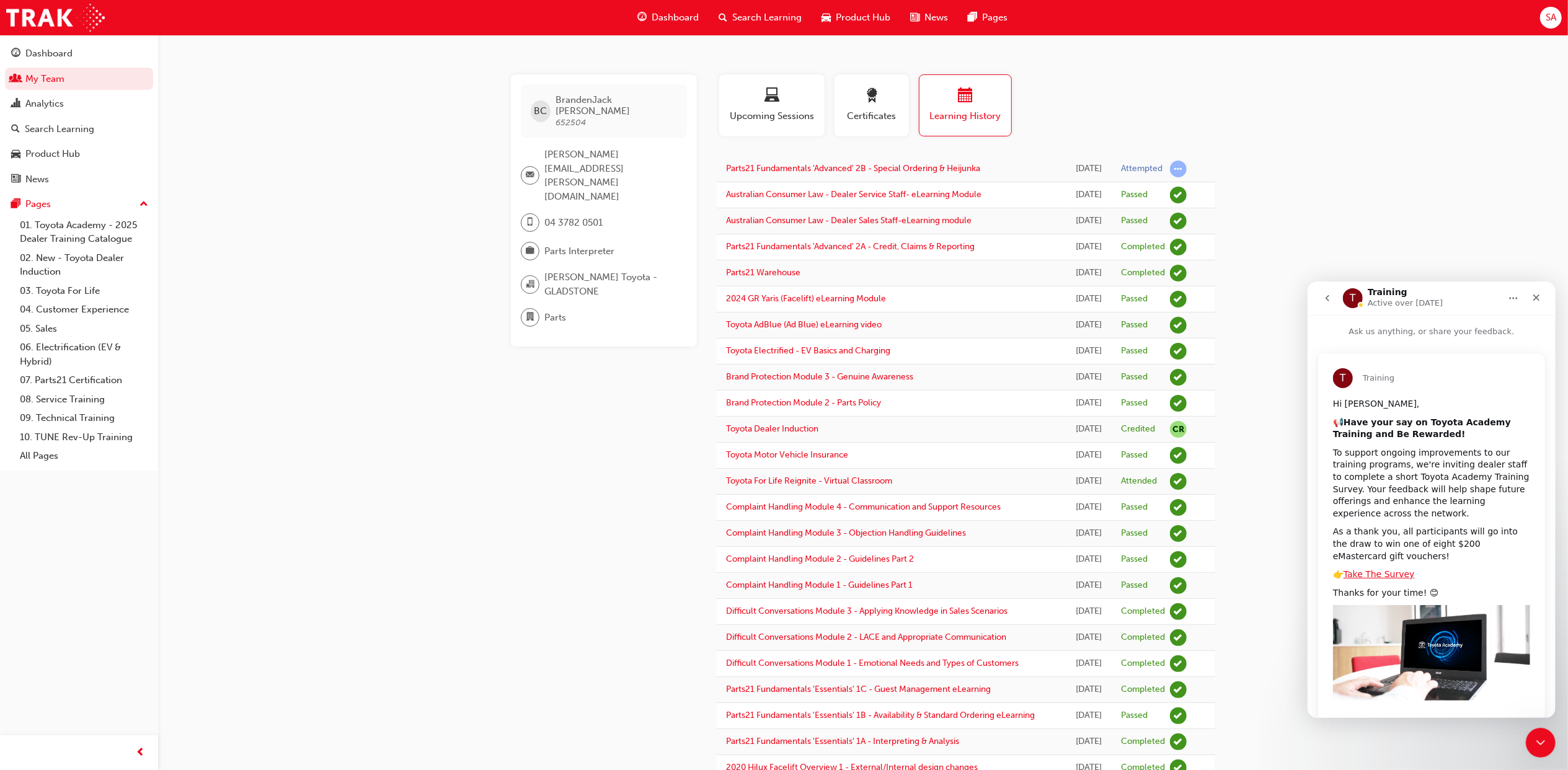
scroll to position [26, 0]
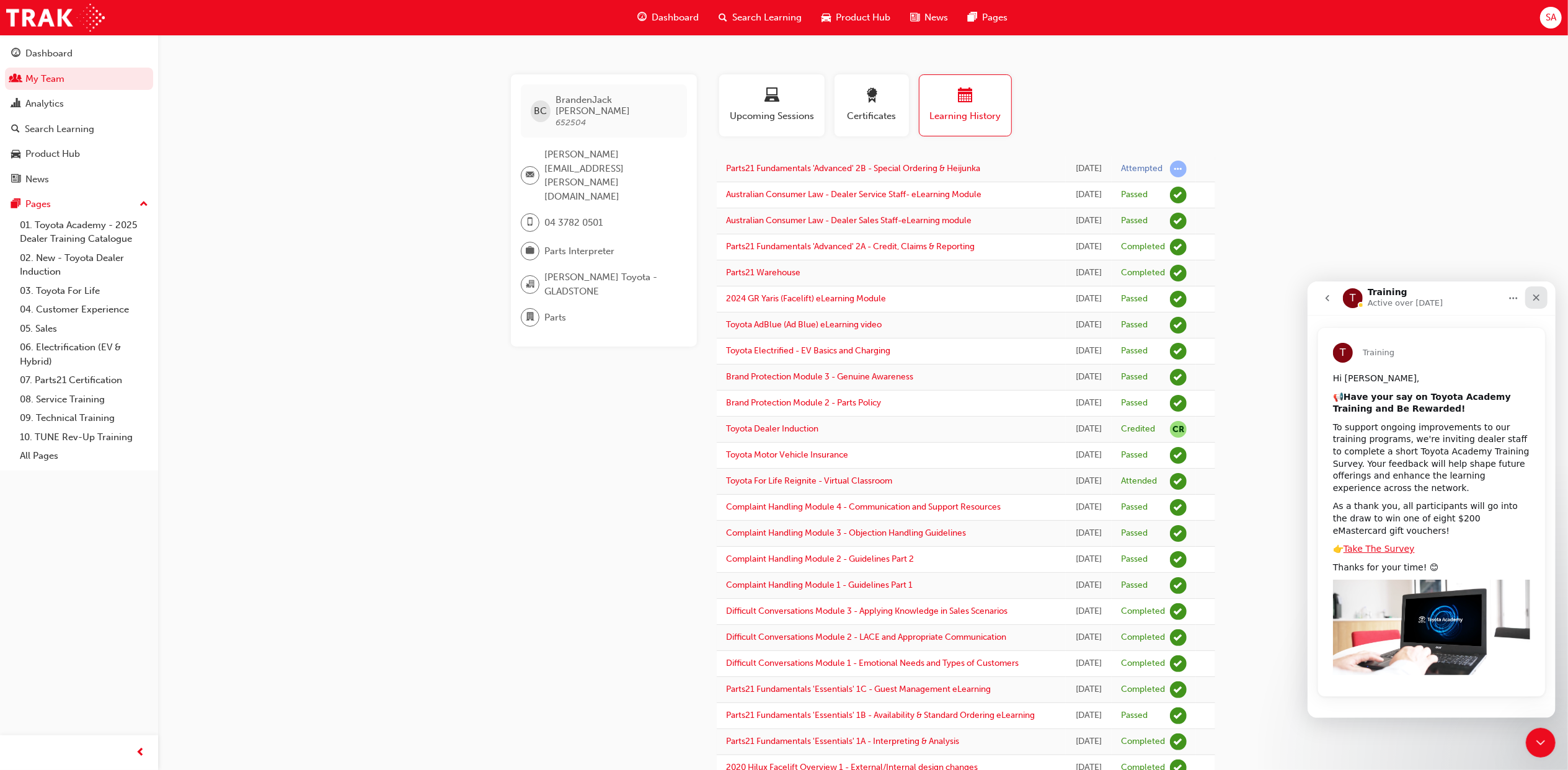
click at [1537, 294] on icon "Close" at bounding box center [1536, 297] width 7 height 7
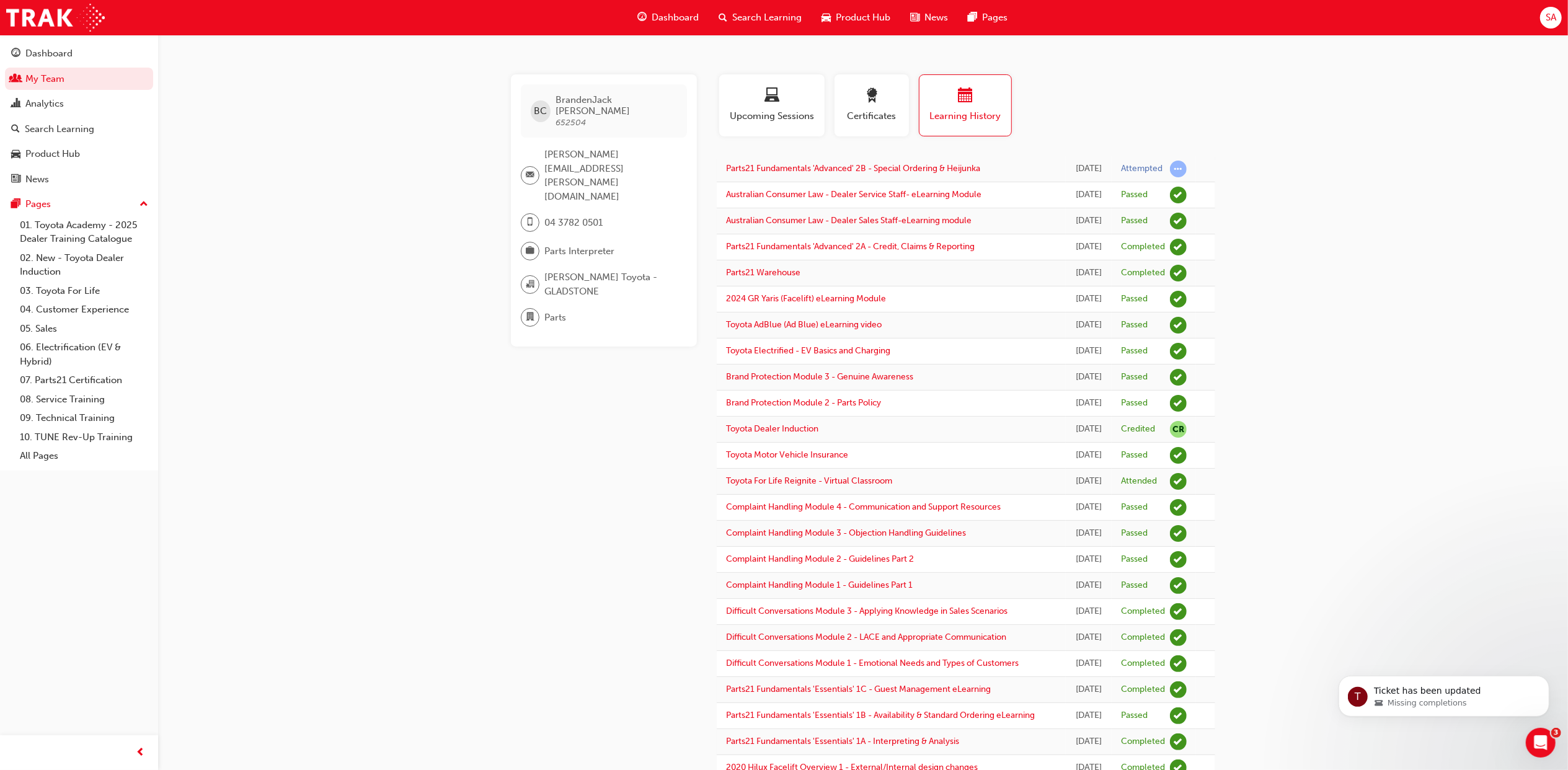
scroll to position [0, 0]
click at [1531, 729] on div "Open Intercom Messenger" at bounding box center [1538, 740] width 41 height 41
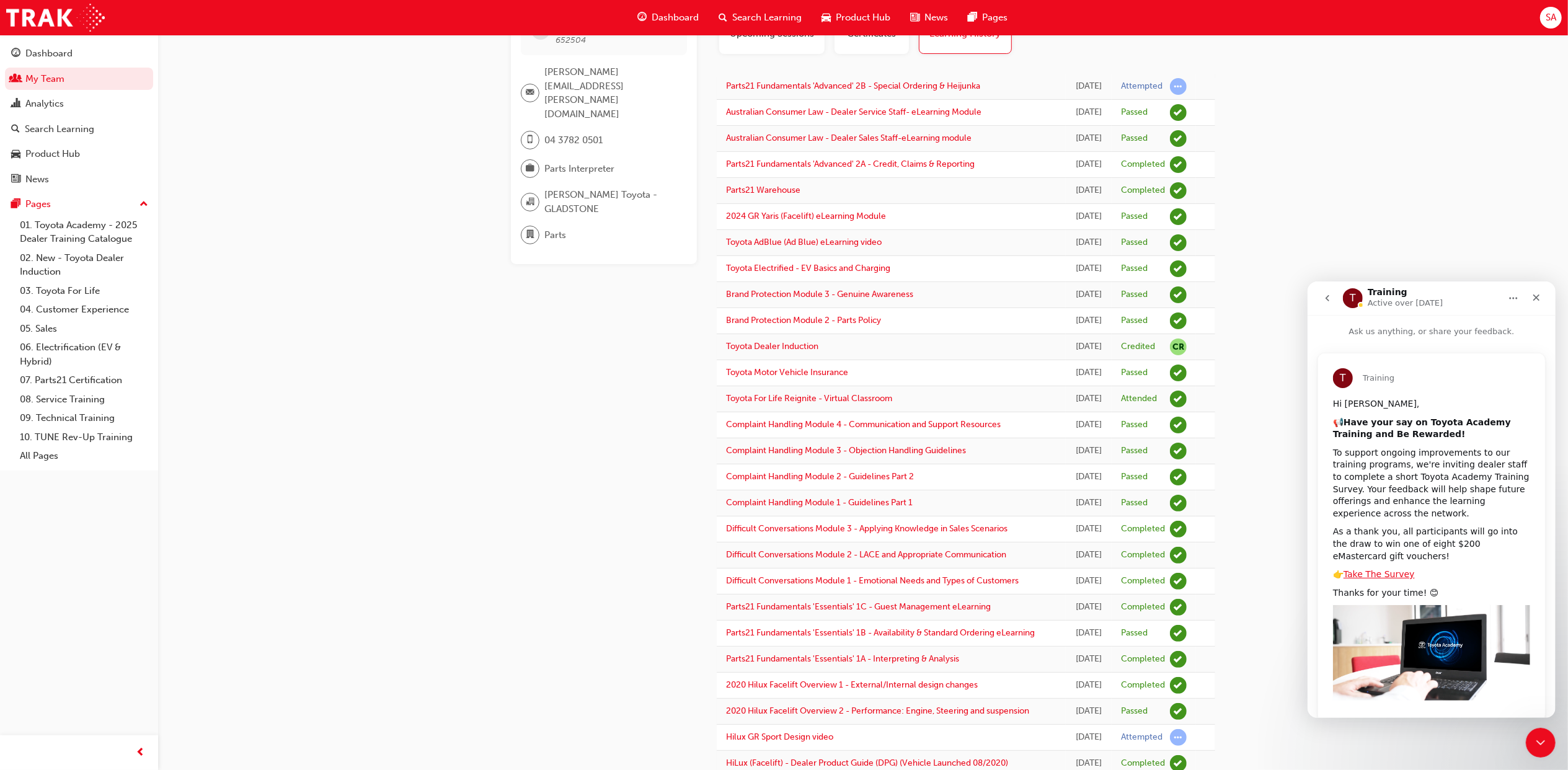
scroll to position [26, 0]
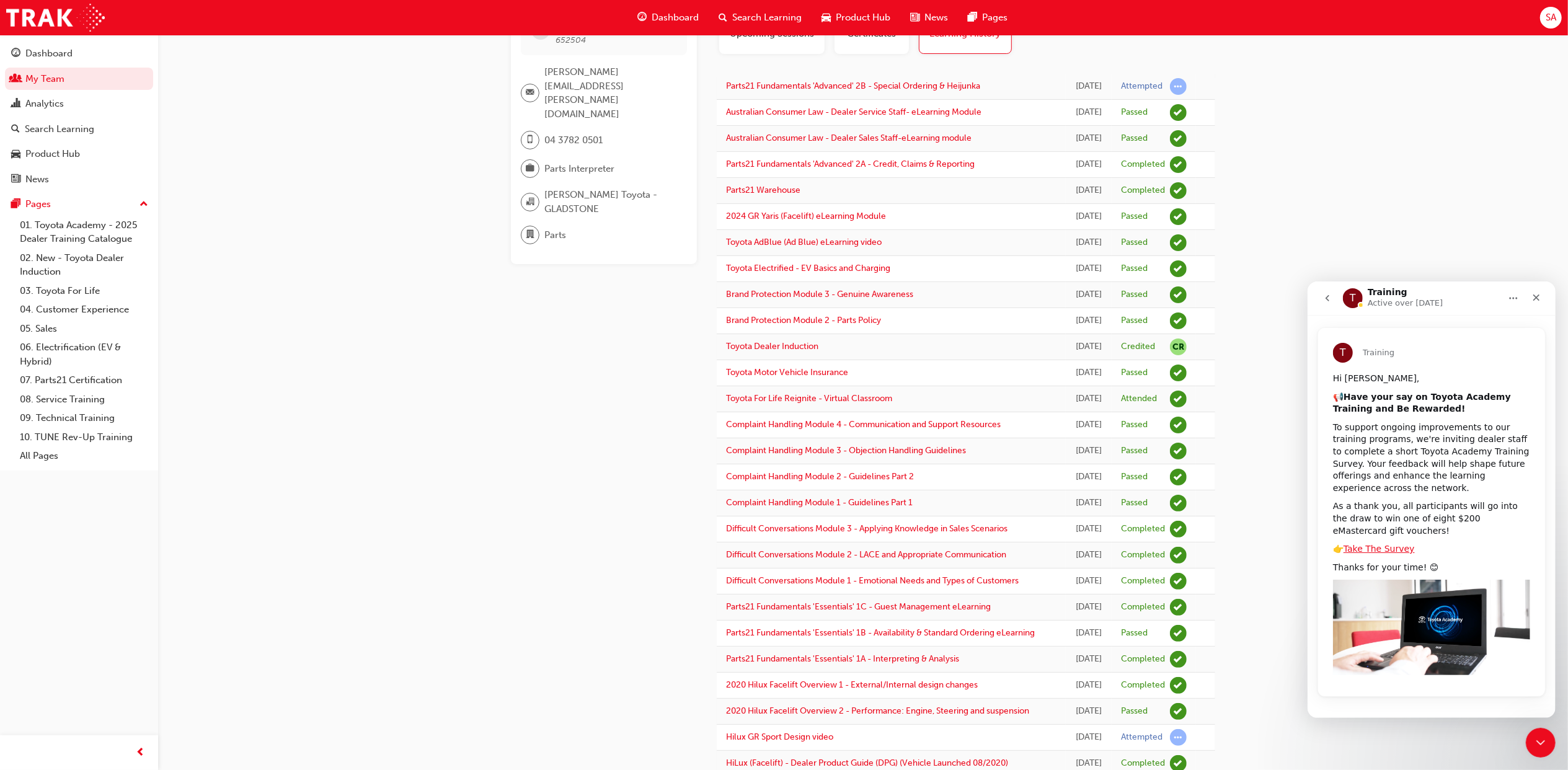
click at [1327, 299] on icon "go back" at bounding box center [1327, 298] width 10 height 10
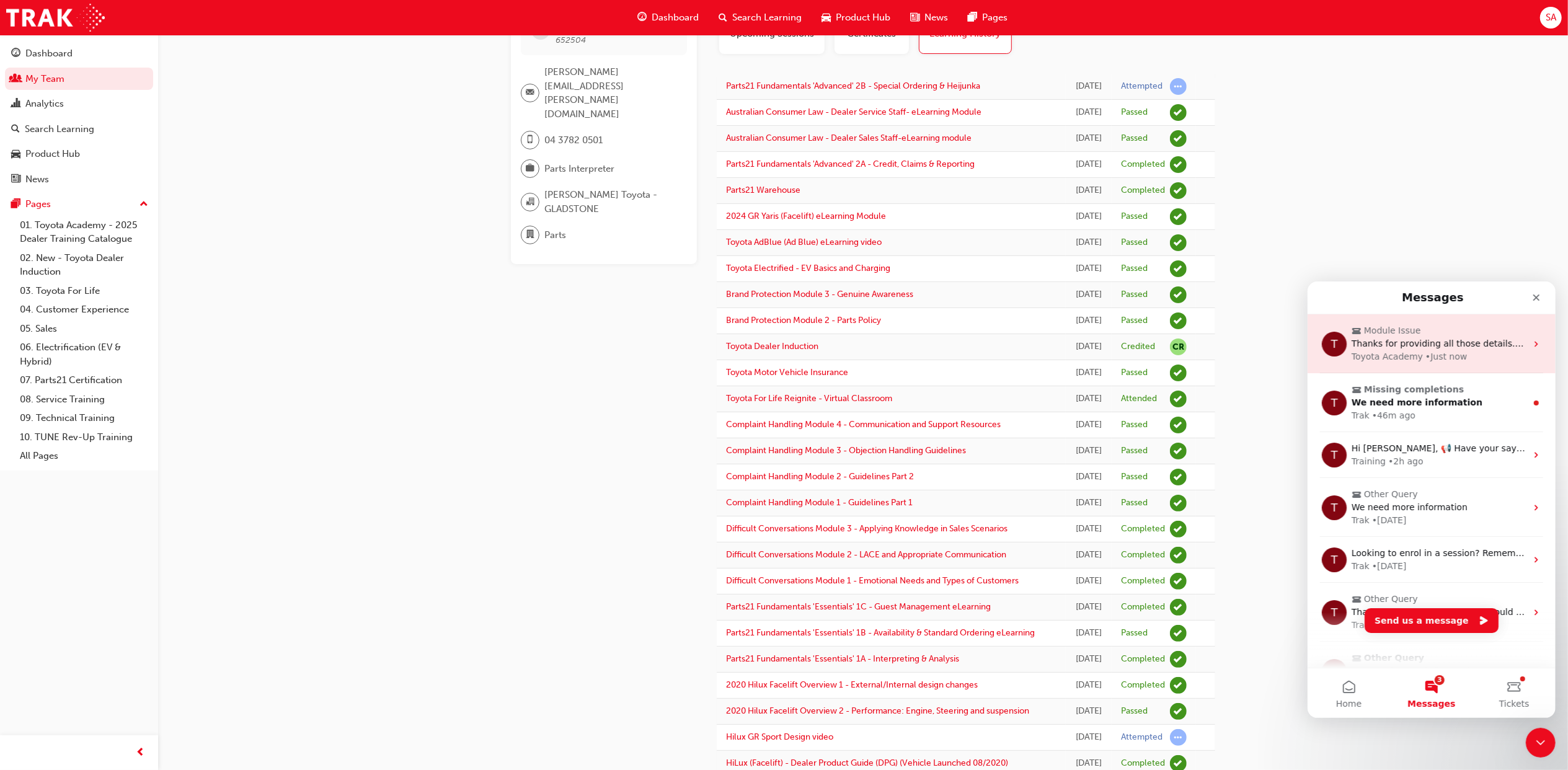
scroll to position [0, 0]
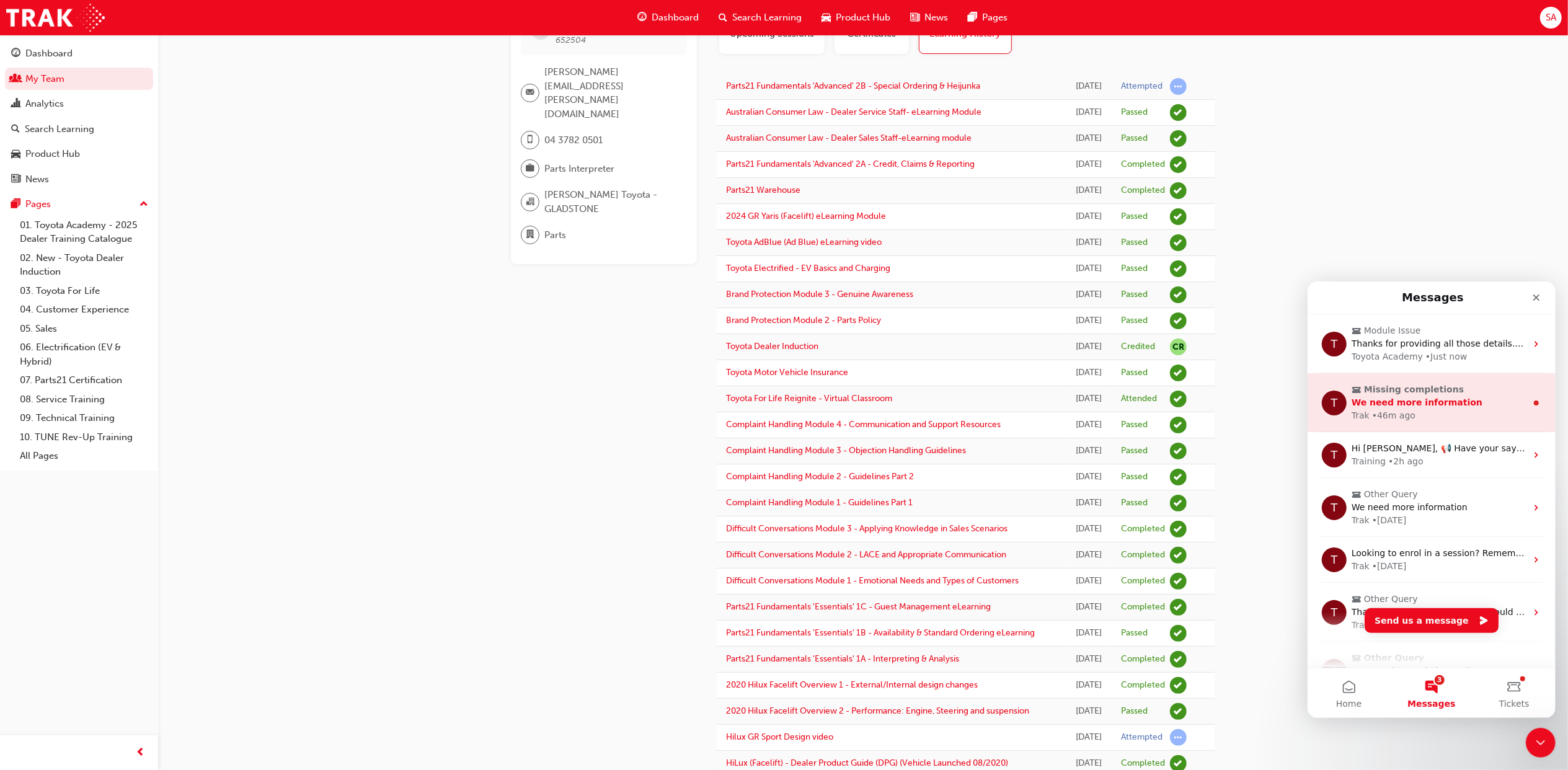
click at [1442, 397] on span "We need more information" at bounding box center [1416, 402] width 131 height 10
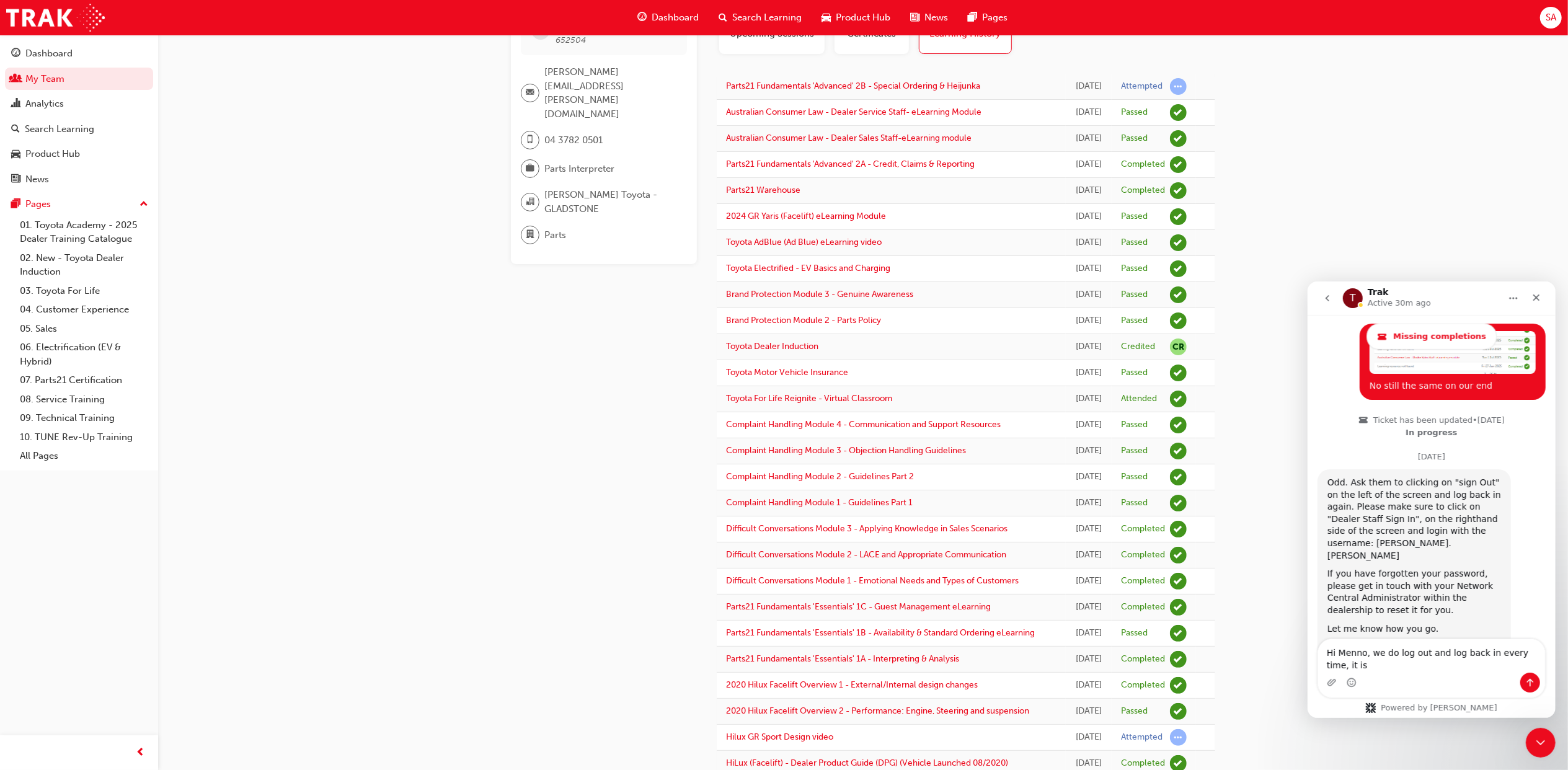
scroll to position [1338, 0]
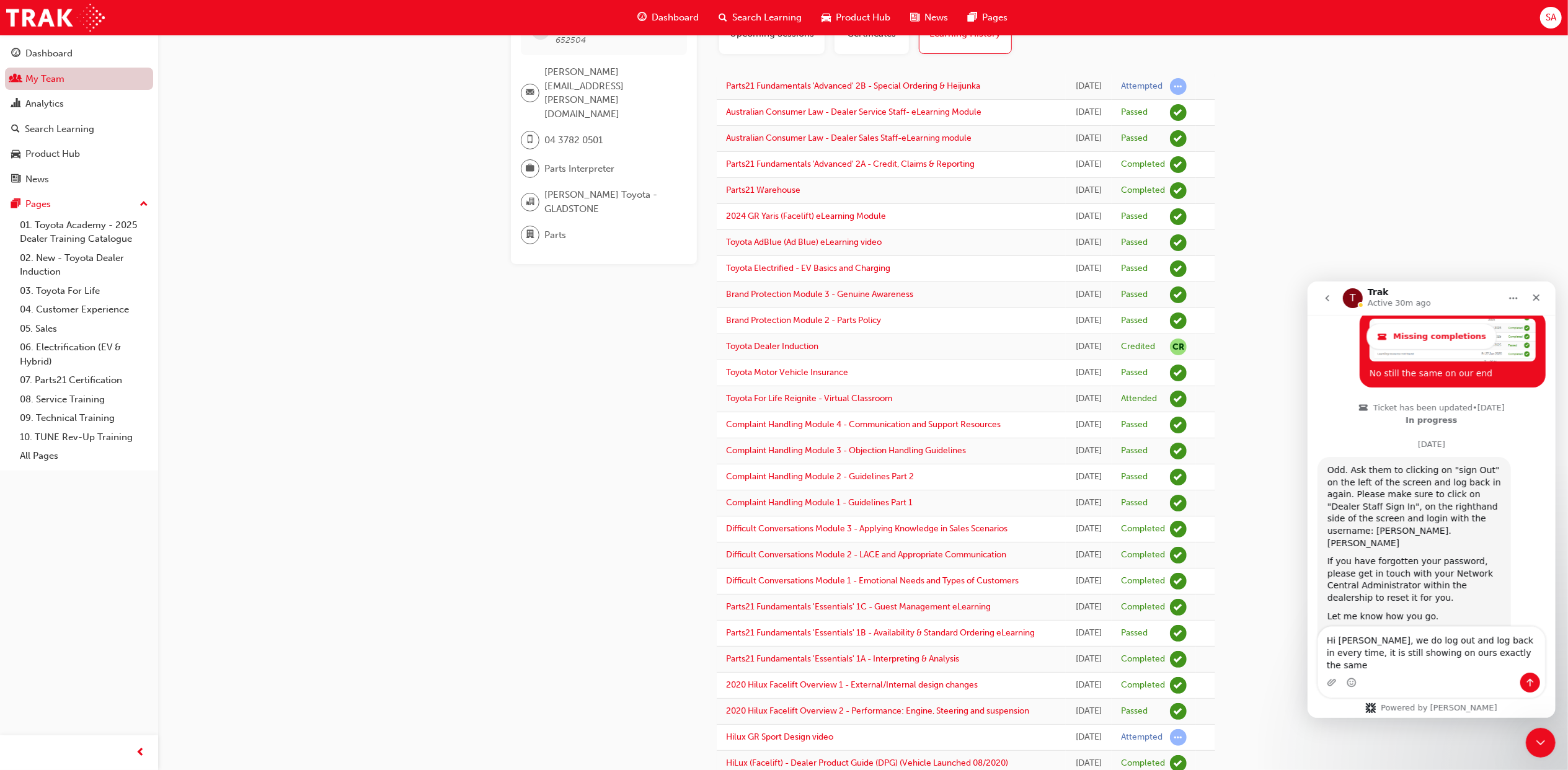
click at [76, 81] on link "My Team" at bounding box center [79, 79] width 148 height 23
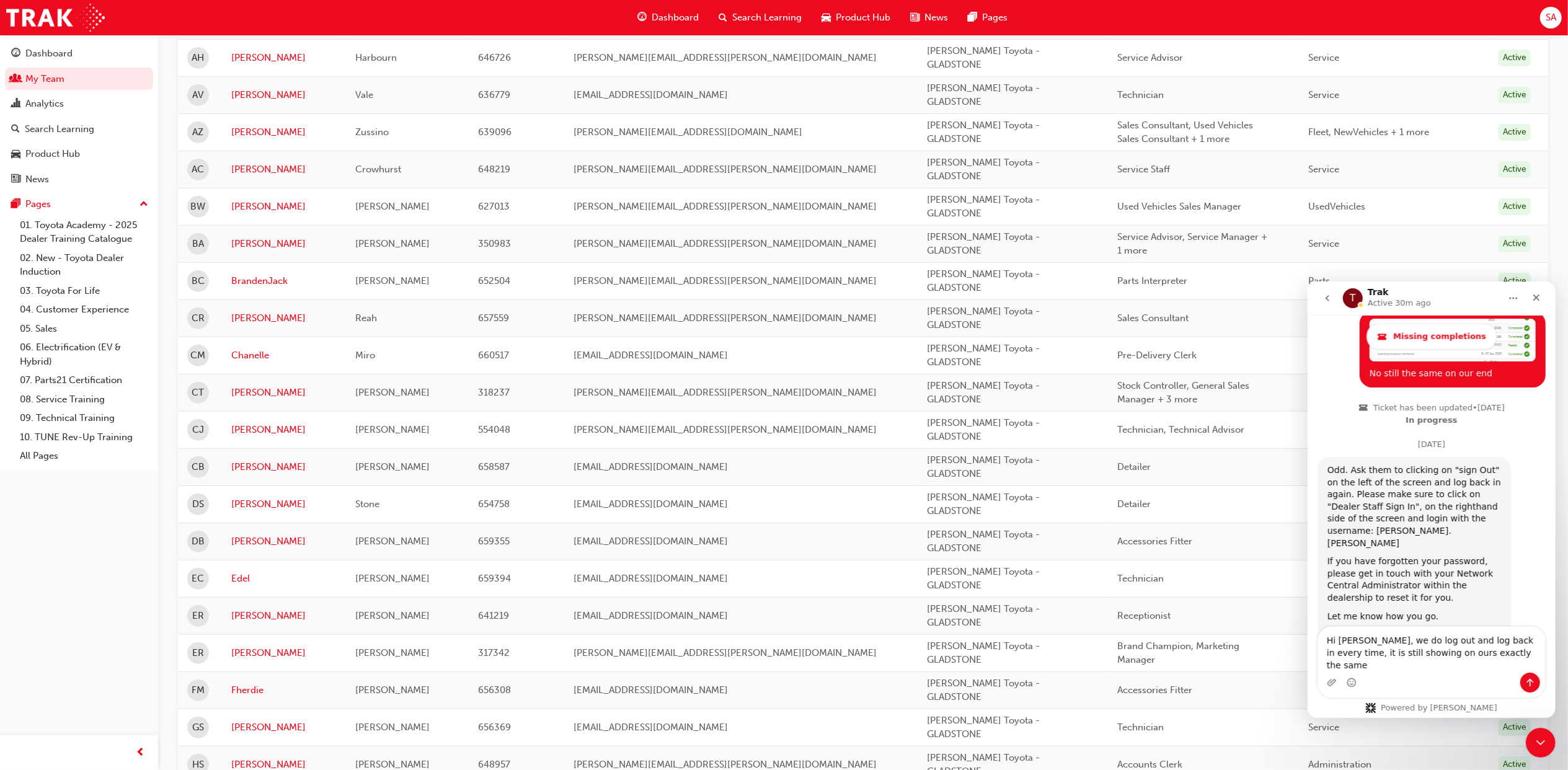
scroll to position [661, 0]
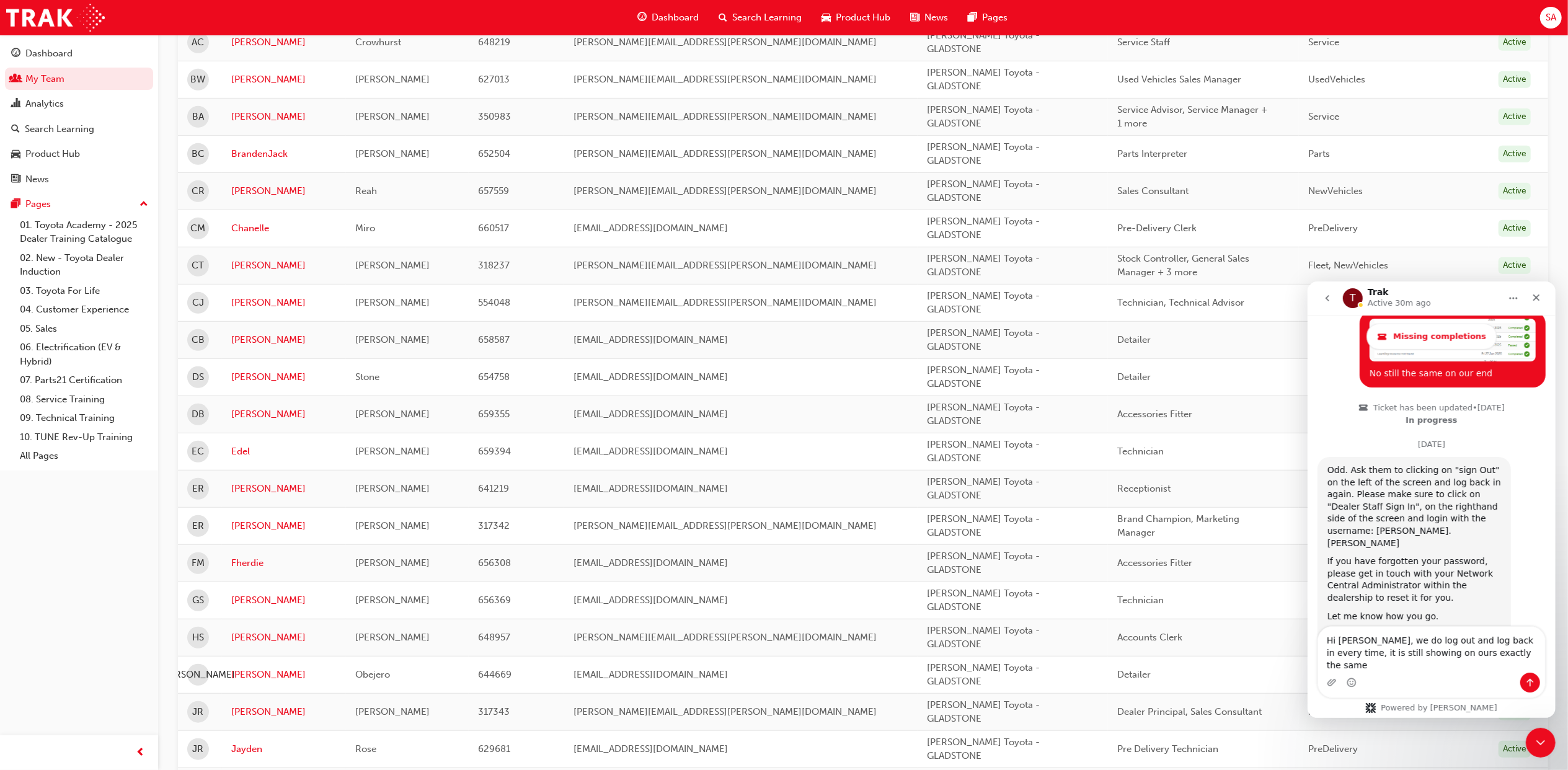
click at [246, 521] on td "[PERSON_NAME]" at bounding box center [284, 526] width 124 height 37
click at [246, 532] on link "[PERSON_NAME]" at bounding box center [284, 526] width 106 height 14
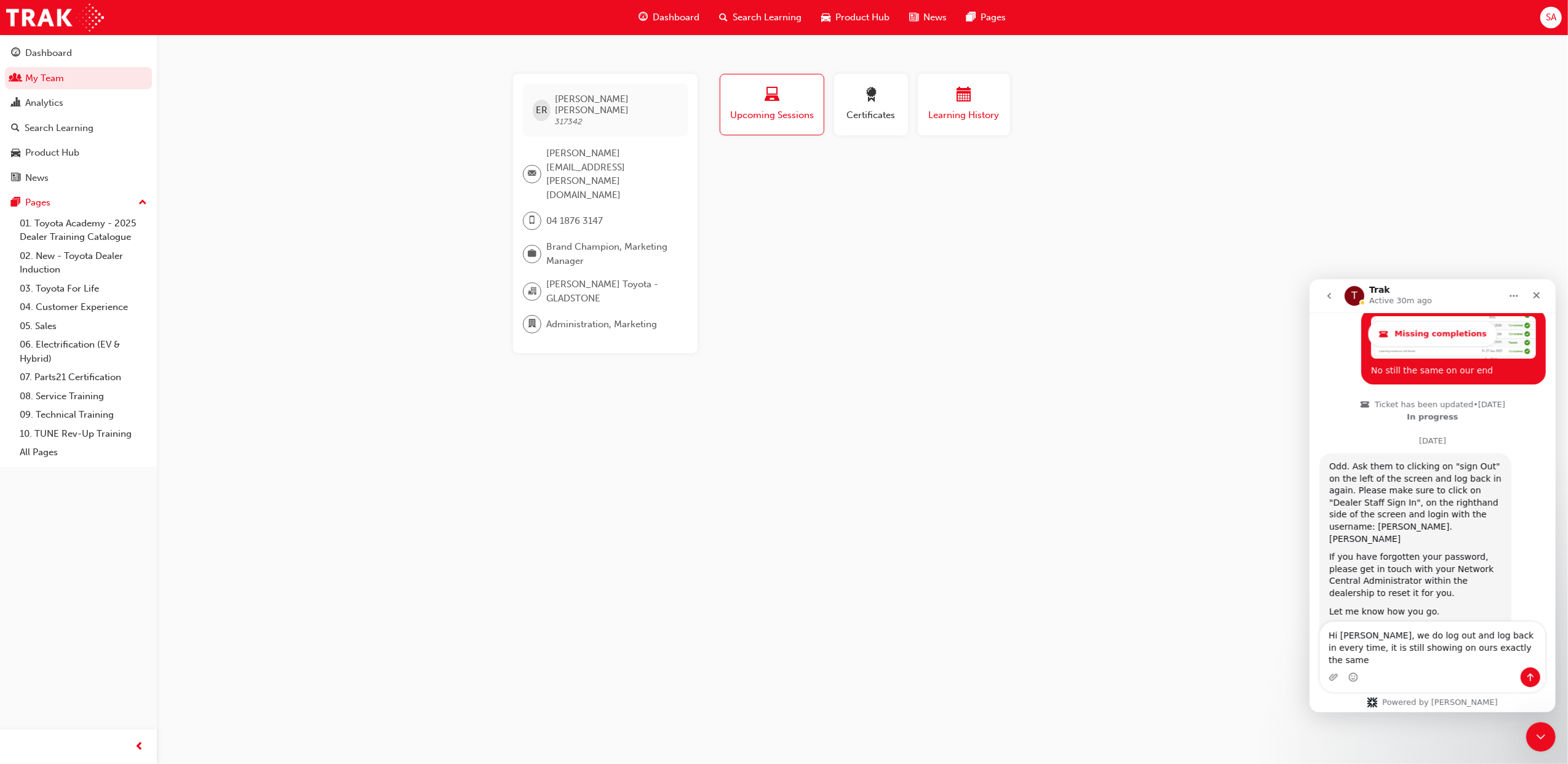
click at [966, 101] on span "calendar-icon" at bounding box center [963, 96] width 15 height 17
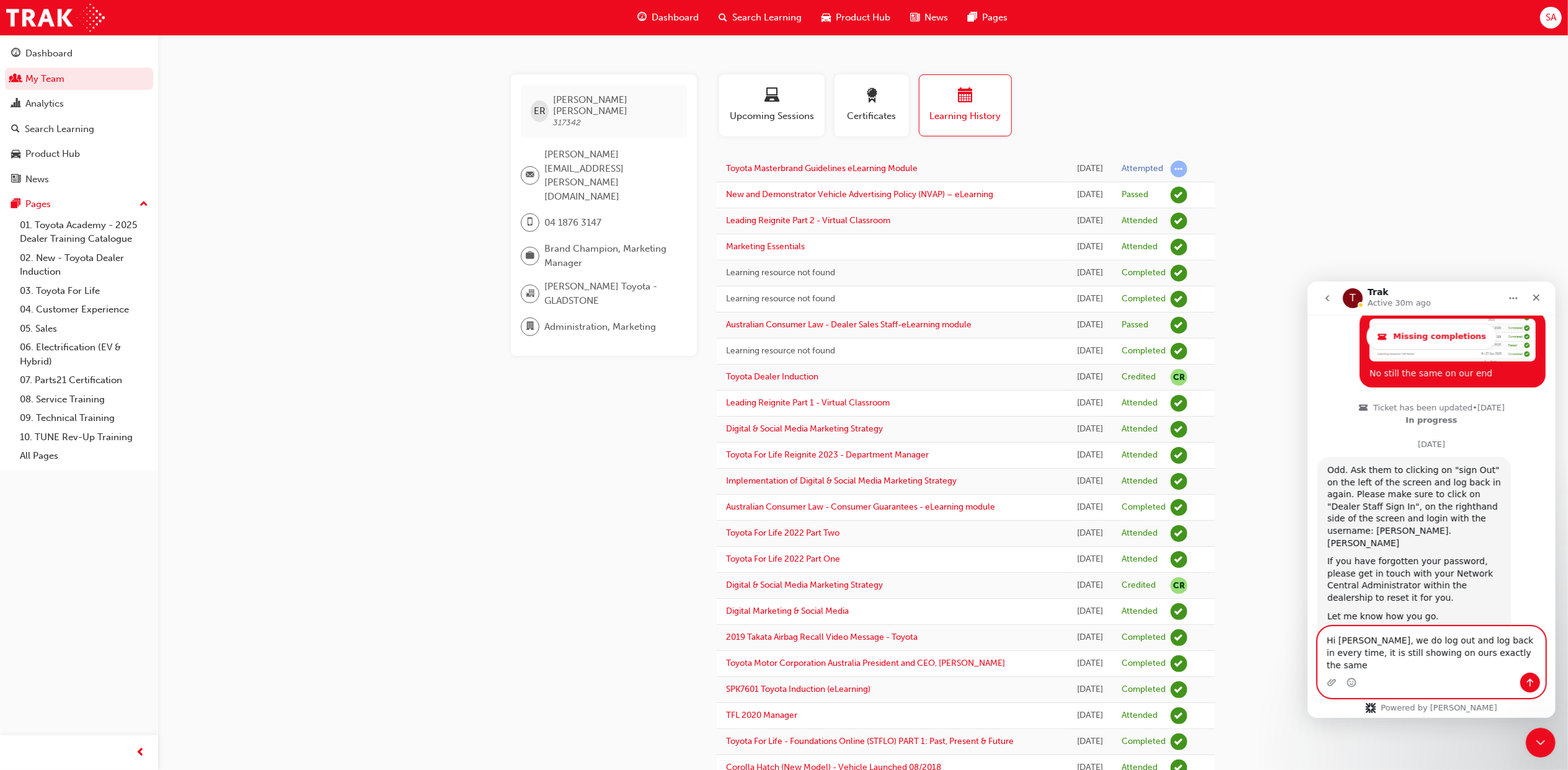
click at [1498, 669] on textarea "Hi [PERSON_NAME], we do log out and log back in every time, it is still showing…" at bounding box center [1430, 649] width 227 height 46
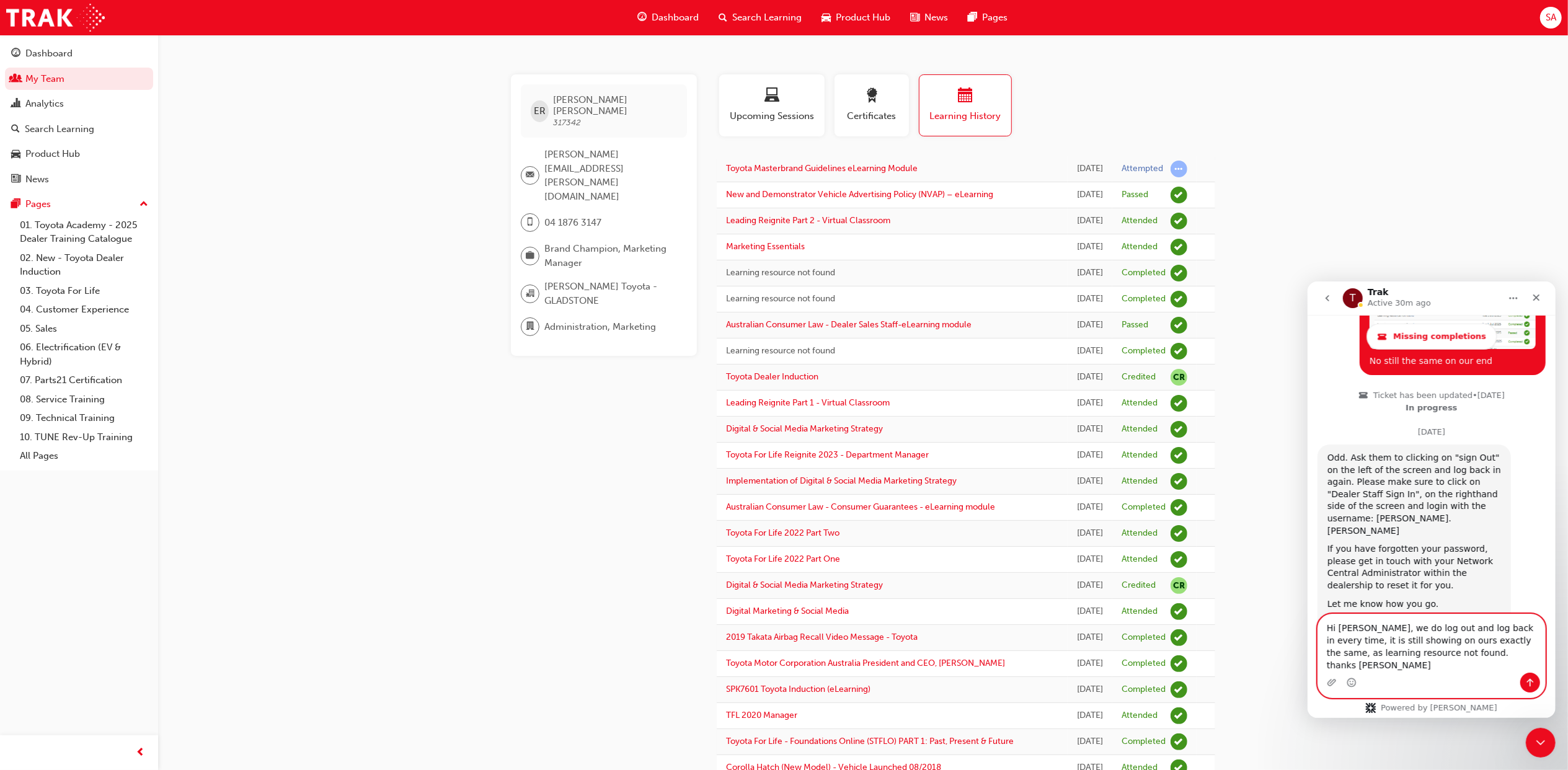
type textarea "Hi [PERSON_NAME], we do log out and log back in every time, it is still showing…"
click at [1528, 679] on icon "Send a message…" at bounding box center [1530, 683] width 7 height 8
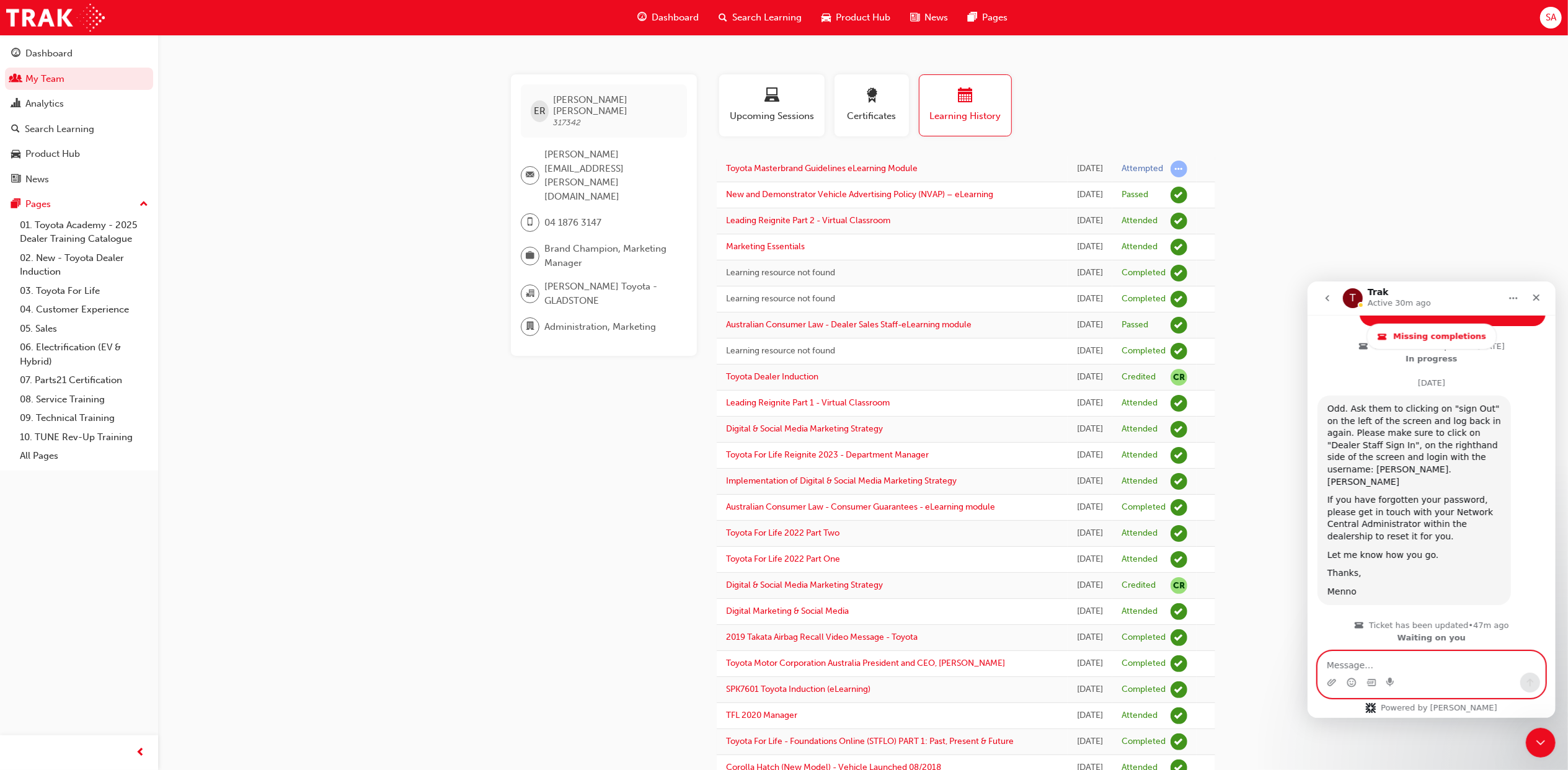
scroll to position [1442, 0]
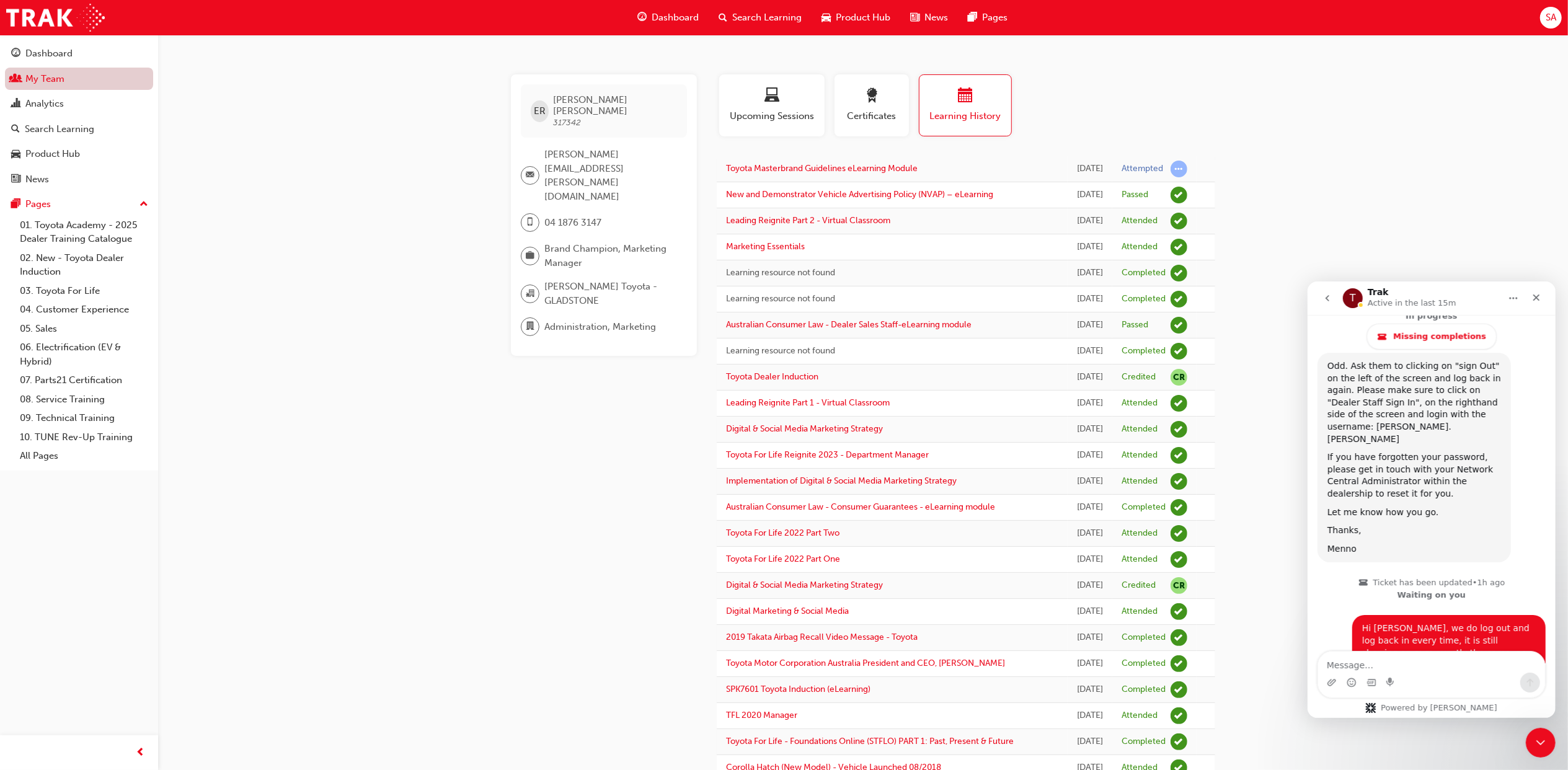
click at [53, 80] on link "My Team" at bounding box center [79, 79] width 148 height 23
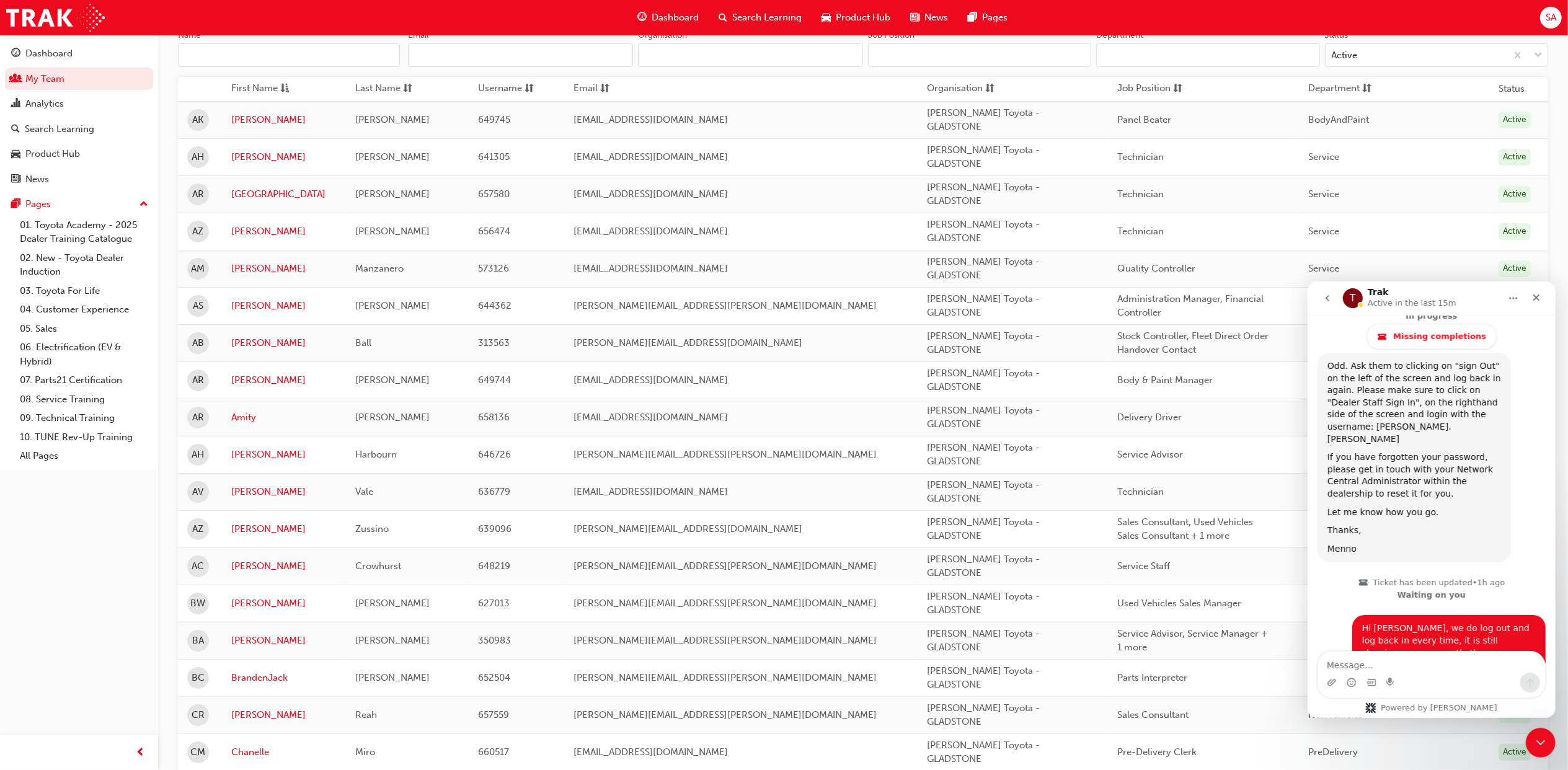
scroll to position [248, 0]
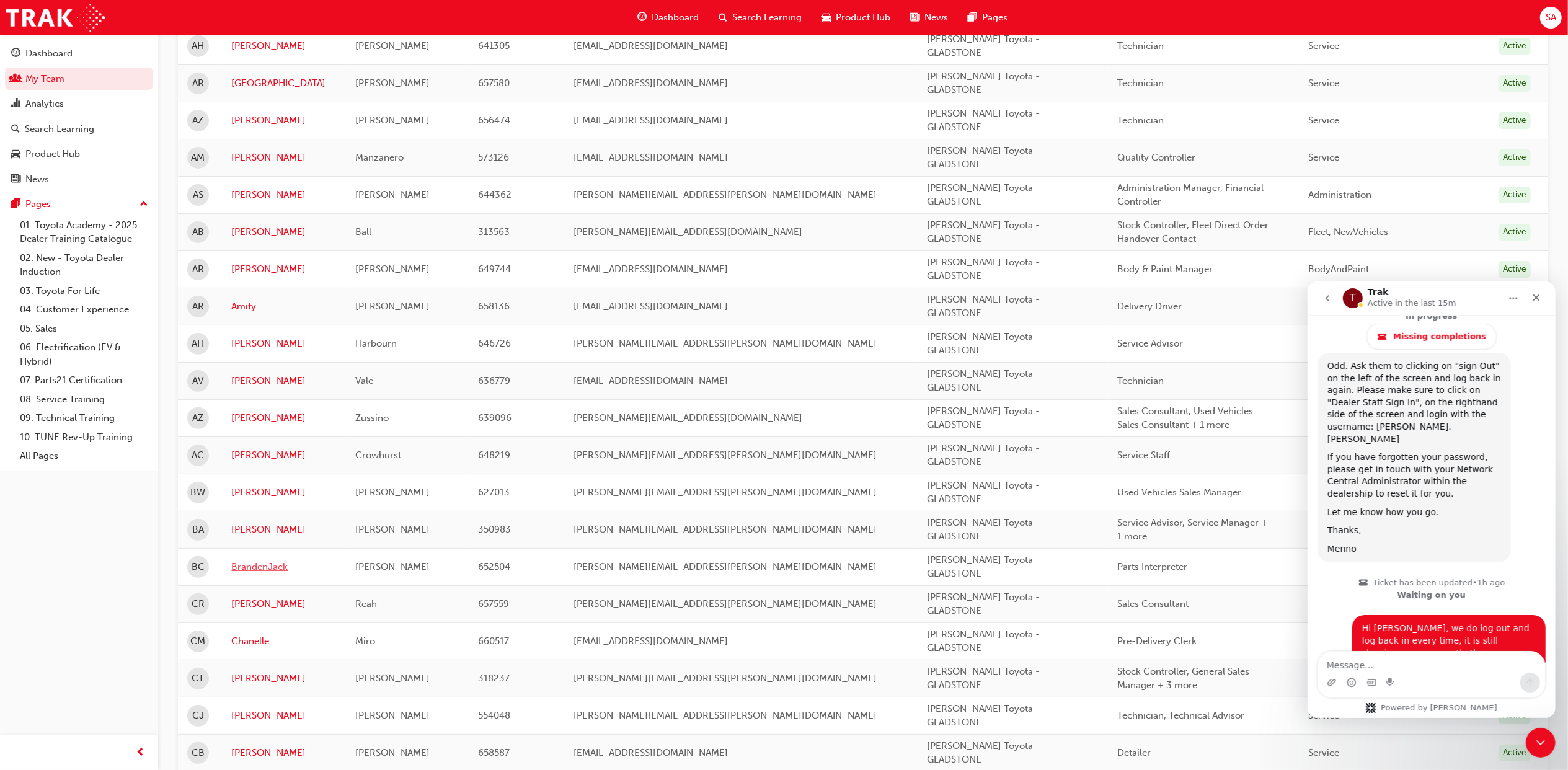
click at [240, 571] on link "BrandenJack" at bounding box center [284, 566] width 106 height 14
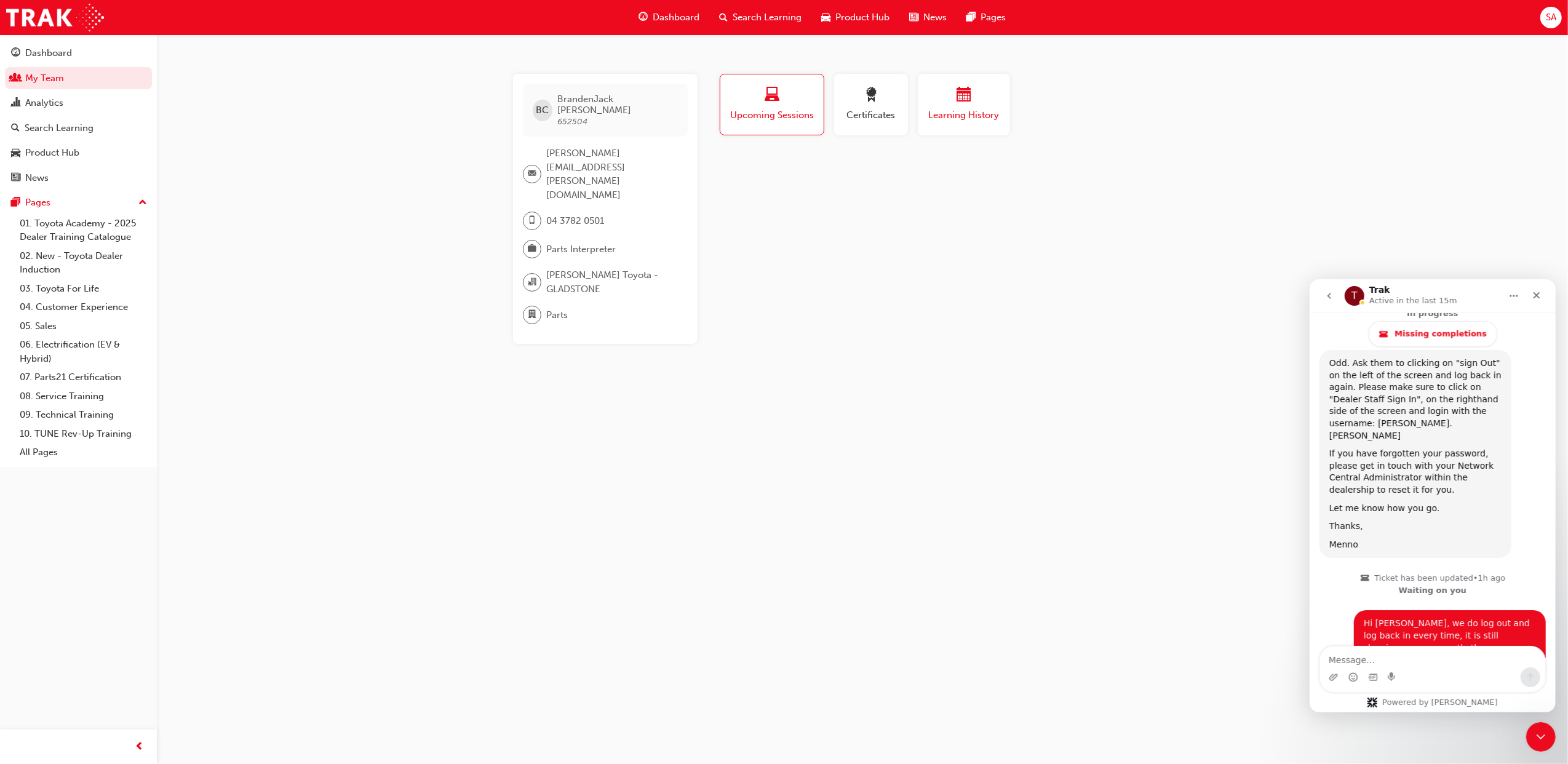
click at [955, 114] on span "Learning History" at bounding box center [963, 115] width 73 height 14
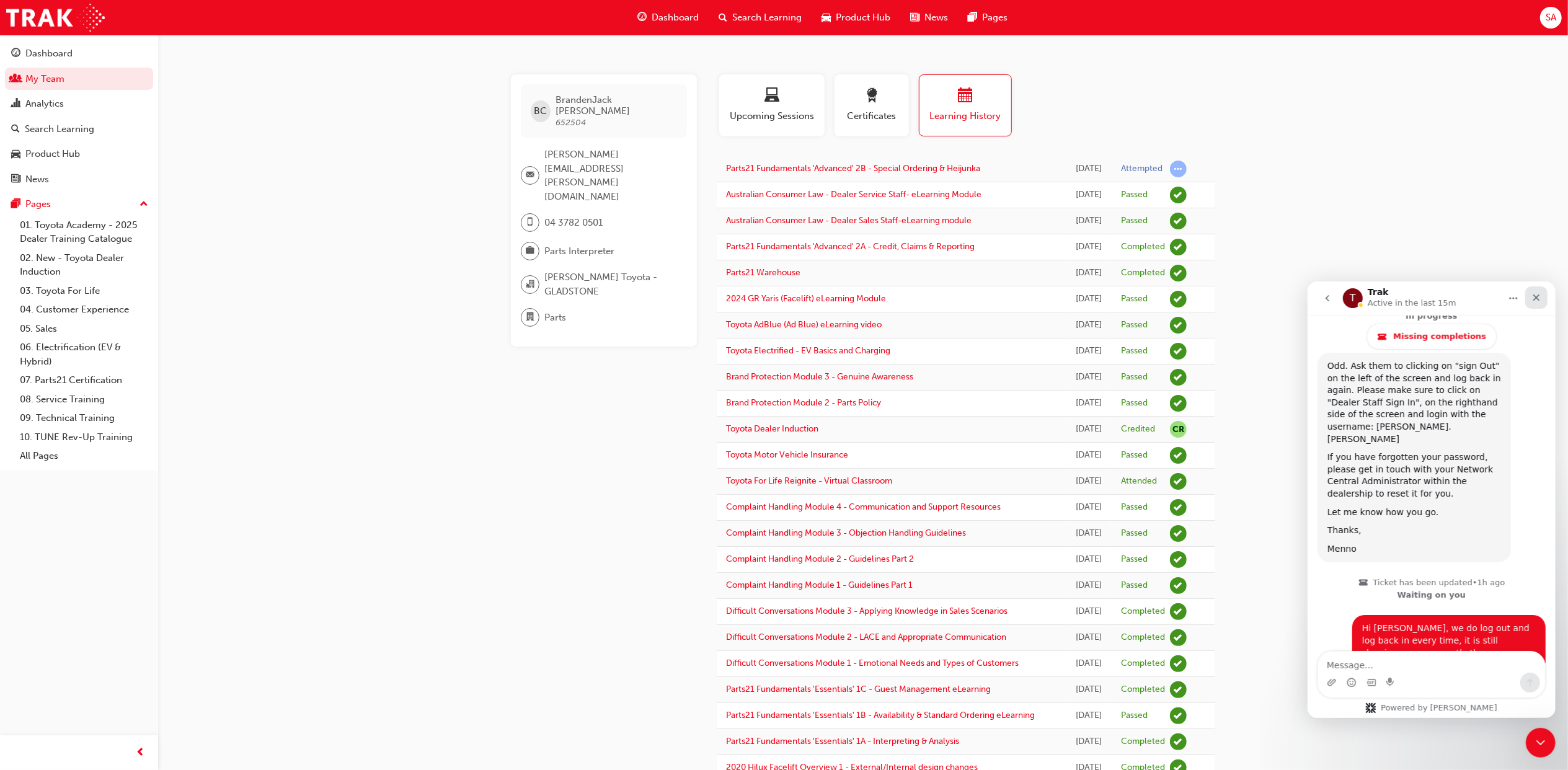
click at [1537, 294] on icon "Close" at bounding box center [1536, 297] width 10 height 10
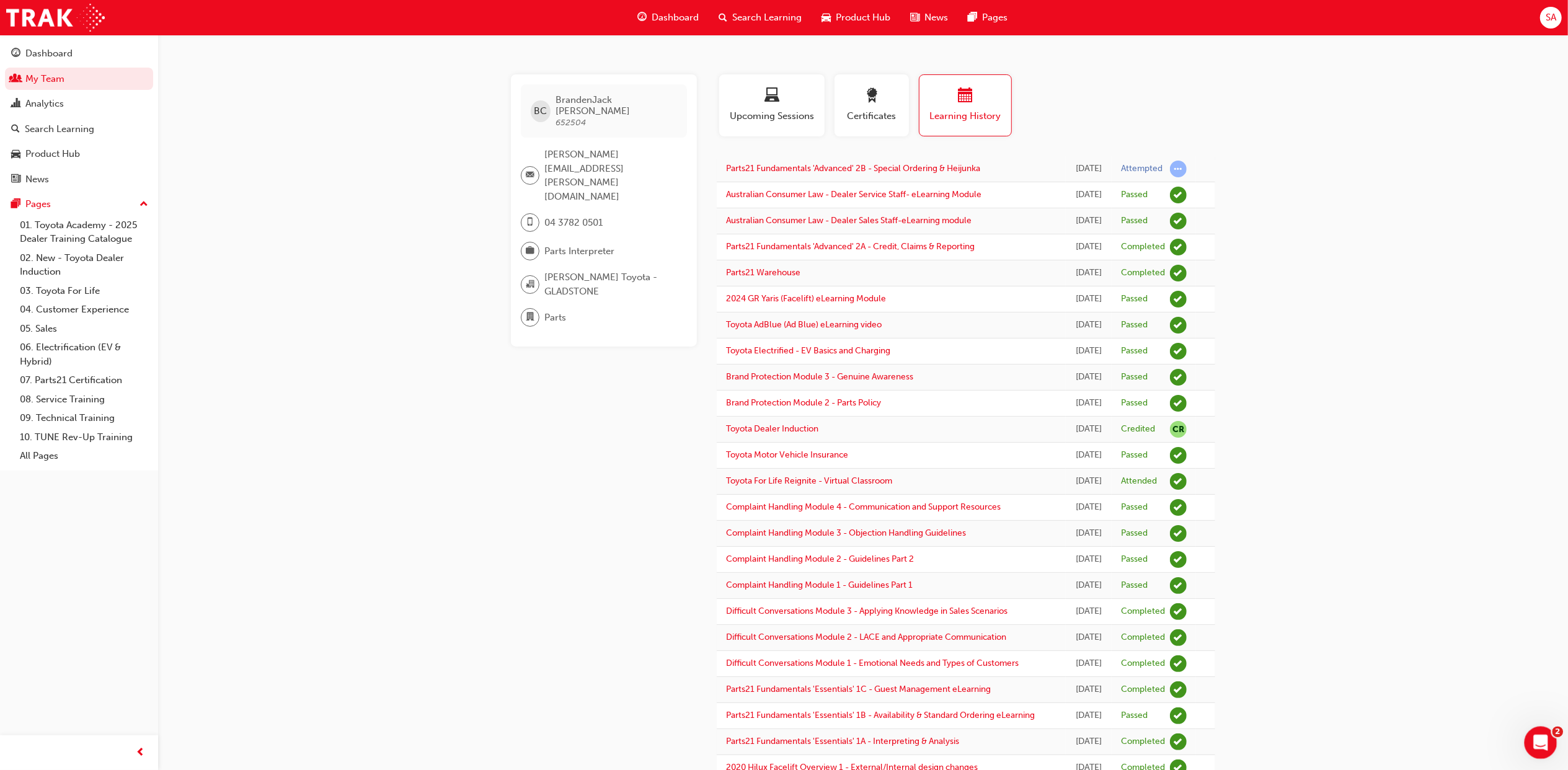
click at [1536, 745] on icon "Open Intercom Messenger" at bounding box center [1539, 741] width 21 height 21
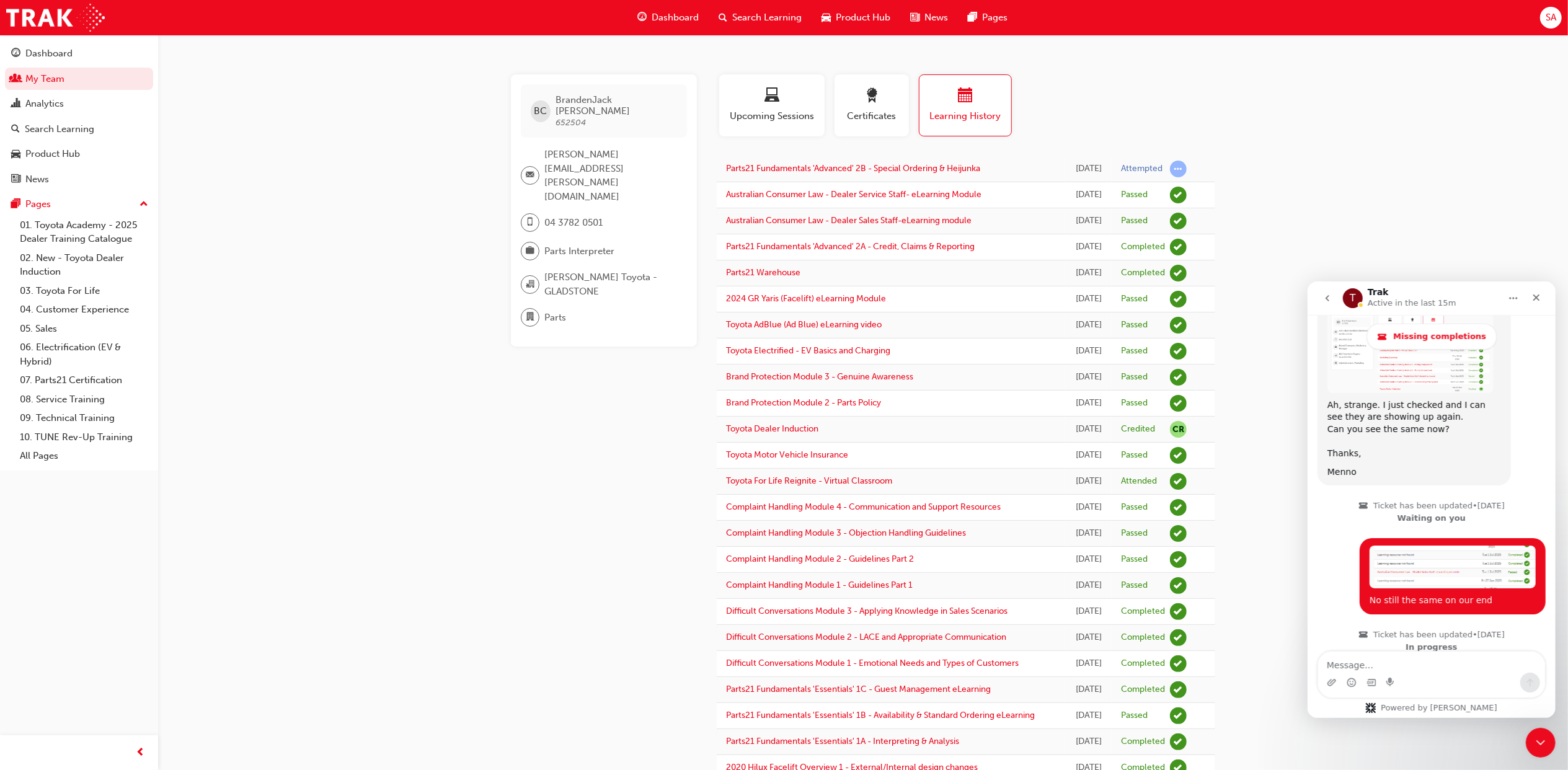
scroll to position [1442, 0]
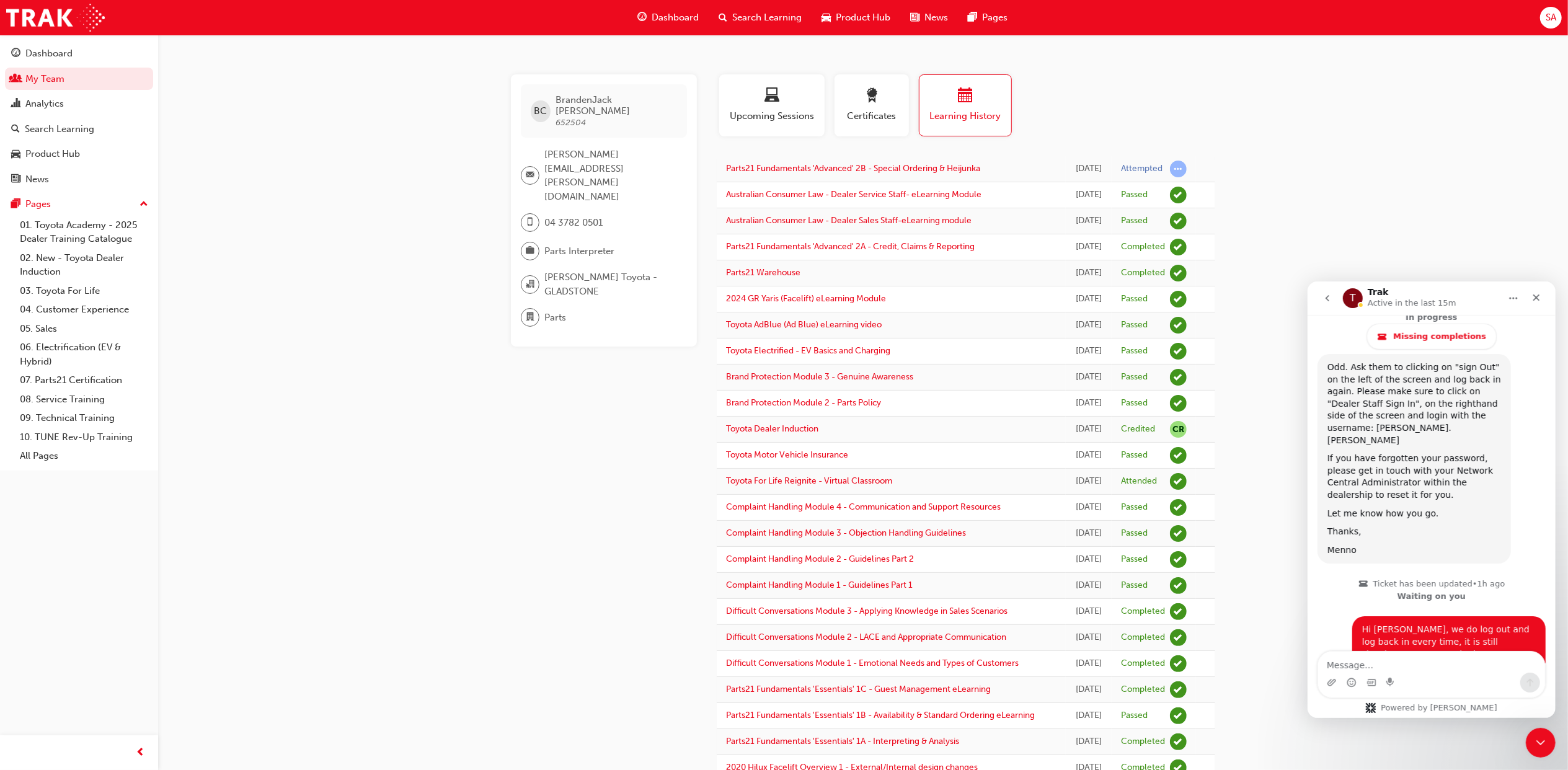
click at [1323, 289] on button "go back" at bounding box center [1326, 298] width 23 height 23
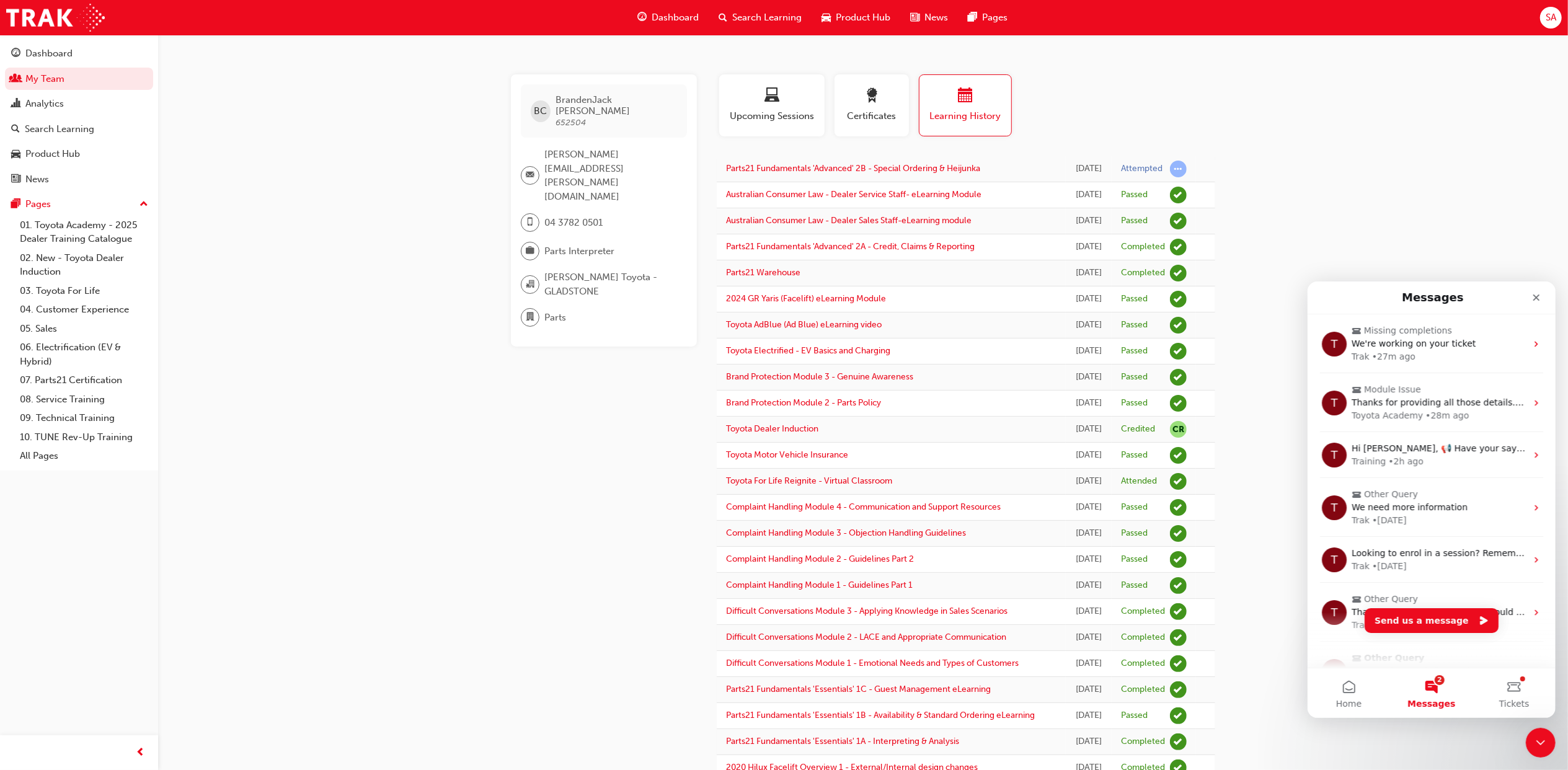
scroll to position [0, 0]
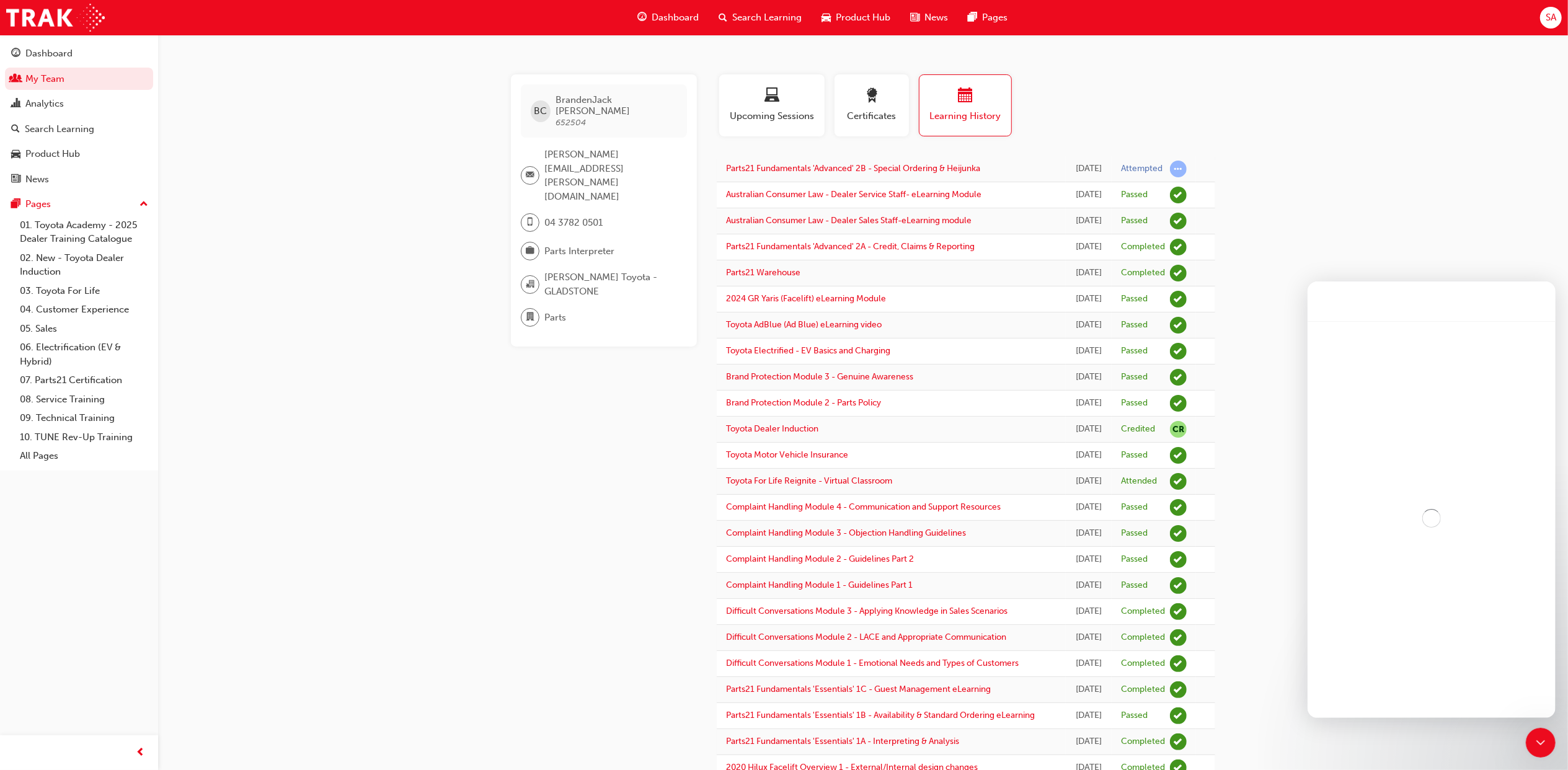
scroll to position [565, 0]
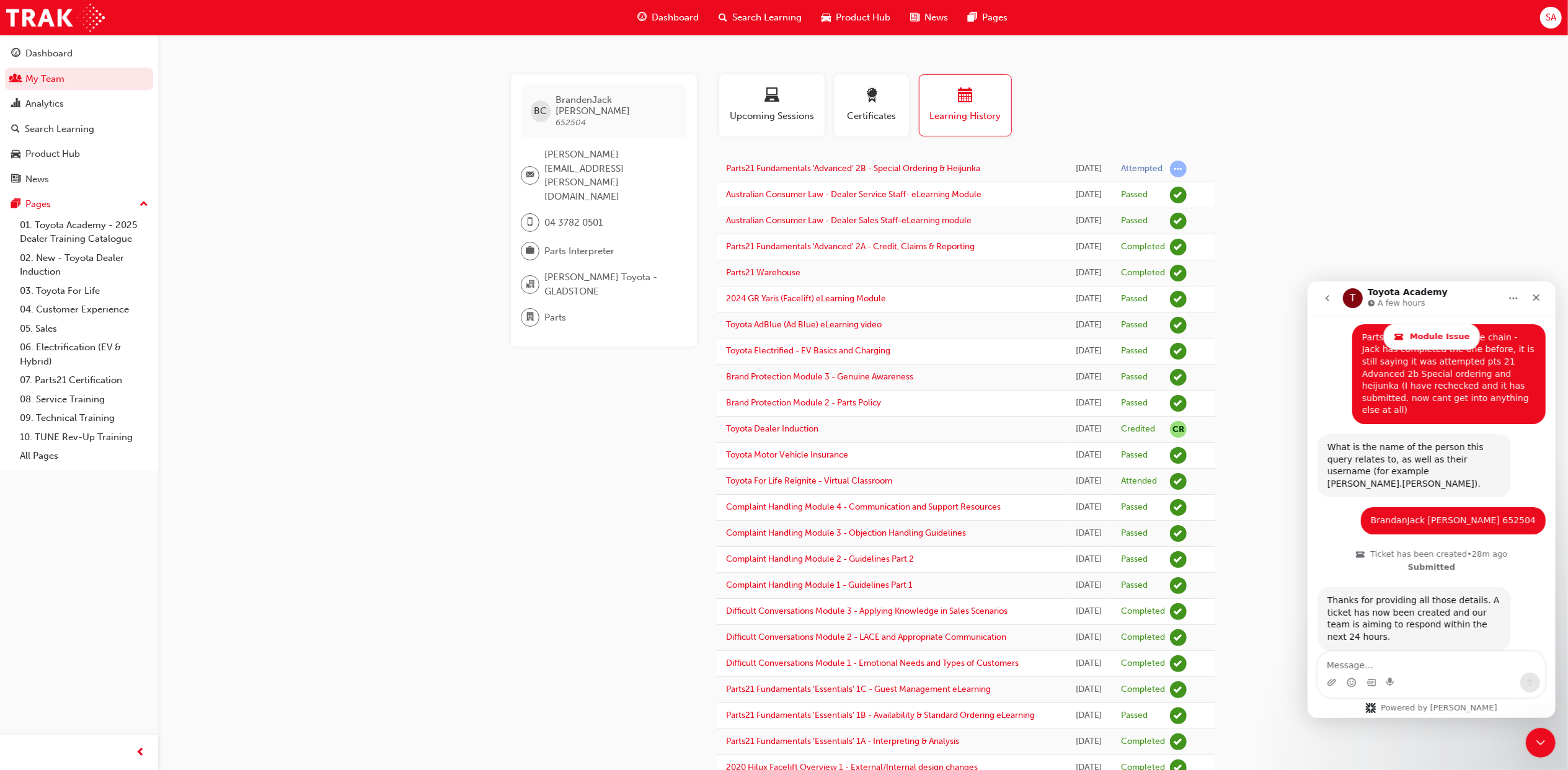
click at [520, 516] on div "BC BrandenJack [PERSON_NAME] 652504 [PERSON_NAME][EMAIL_ADDRESS][PERSON_NAME][D…" at bounding box center [614, 622] width 206 height 1097
